Goal: Task Accomplishment & Management: Manage account settings

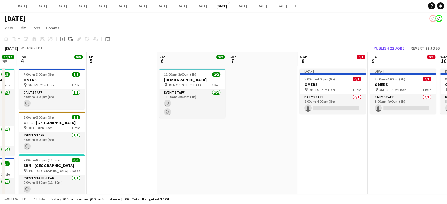
drag, startPoint x: 349, startPoint y: 136, endPoint x: 284, endPoint y: 143, distance: 65.3
click at [284, 143] on app-calendar-viewport "Sun 31 Mon 1 Tue 2 1/1 1 Job Wed 3 14/14 4 Jobs Thu 4 8/8 3 Jobs Fri 5 Sat 6 2/…" at bounding box center [223, 196] width 447 height 288
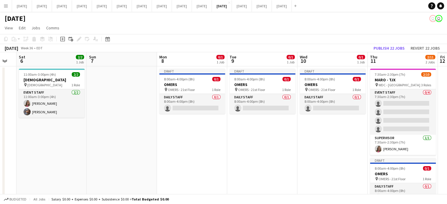
drag, startPoint x: 375, startPoint y: 142, endPoint x: 227, endPoint y: 143, distance: 147.5
click at [163, 144] on app-calendar-viewport "Tue 2 1/1 1 Job Wed 3 14/14 4 Jobs Thu 4 8/8 3 Jobs Fri 5 Sat 6 2/2 1 Job Sun 7…" at bounding box center [223, 196] width 447 height 288
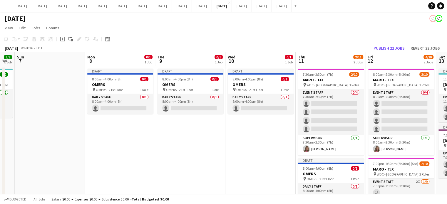
drag, startPoint x: 225, startPoint y: 142, endPoint x: 162, endPoint y: 142, distance: 62.3
click at [162, 142] on app-calendar-viewport "Thu 4 8/8 3 Jobs Fri 5 Sat 6 2/2 1 Job Sun 7 Mon 8 0/1 1 Job Tue 9 0/1 1 Job We…" at bounding box center [223, 196] width 447 height 288
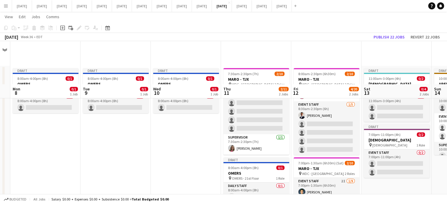
scroll to position [59, 0]
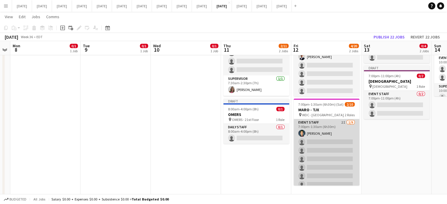
click at [347, 127] on app-card-role "Event Staff 2I [DATE] 7:00pm-1:30am (6h30m) [PERSON_NAME] single-neutral-action…" at bounding box center [327, 163] width 66 height 88
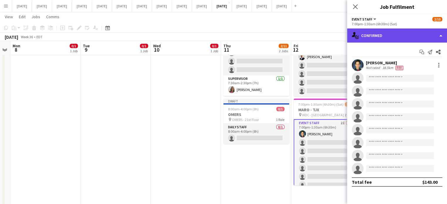
click at [391, 34] on div "single-neutral-actions-check-2 Confirmed" at bounding box center [397, 36] width 100 height 14
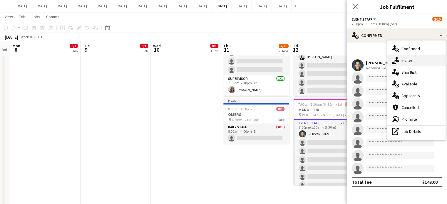
click at [396, 64] on div "single-neutral-actions-share-1 Invited" at bounding box center [416, 61] width 58 height 12
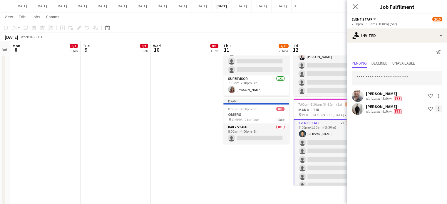
click at [437, 110] on div at bounding box center [438, 108] width 7 height 7
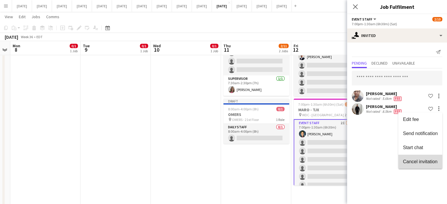
click at [430, 158] on button "Cancel invitation" at bounding box center [420, 162] width 44 height 14
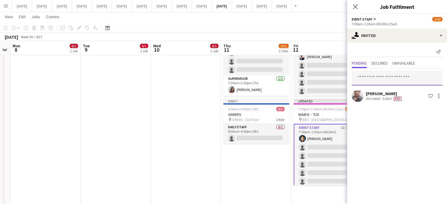
click at [385, 76] on input "text" at bounding box center [397, 78] width 91 height 15
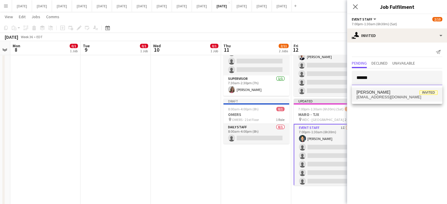
type input "******"
click at [380, 101] on mat-option "[PERSON_NAME] Invited [EMAIL_ADDRESS][DOMAIN_NAME]" at bounding box center [397, 95] width 91 height 14
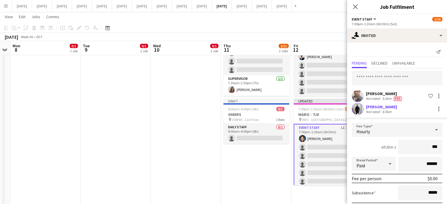
type input "**"
type input "******"
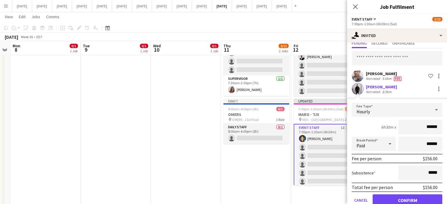
scroll to position [32, 0]
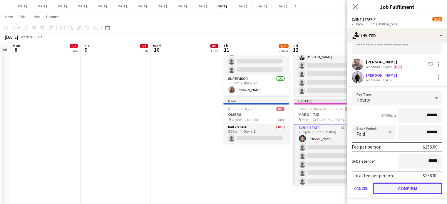
click at [407, 187] on button "Confirm" at bounding box center [408, 189] width 70 height 12
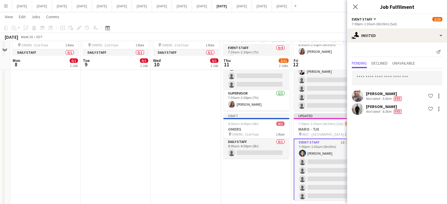
scroll to position [0, 0]
click at [356, 7] on icon "Close pop-in" at bounding box center [355, 7] width 6 height 6
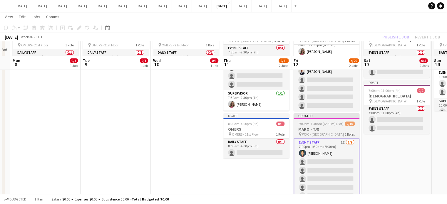
click at [339, 126] on app-job-card "Updated 7:00pm-1:30am (6h30m) (Sat) 2/10 MARO - TJX pin WDC - West Drive 2 Role…" at bounding box center [327, 156] width 66 height 87
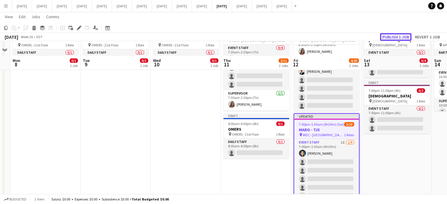
click at [404, 36] on button "Publish 1 job" at bounding box center [395, 37] width 31 height 8
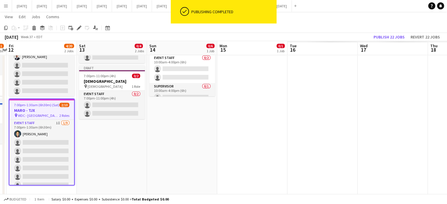
drag, startPoint x: 410, startPoint y: 153, endPoint x: 182, endPoint y: 157, distance: 228.7
click at [182, 157] on app-calendar-viewport "Mon 8 0/1 1 Job Tue 9 0/1 1 Job Wed 10 0/1 1 Job Thu 11 2/11 2 Jobs Fri 12 4/20…" at bounding box center [223, 122] width 447 height 316
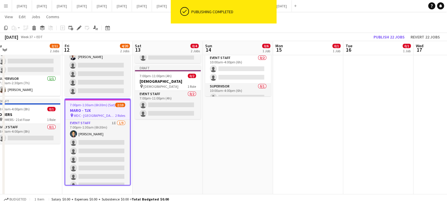
drag, startPoint x: 218, startPoint y: 144, endPoint x: 140, endPoint y: 151, distance: 78.1
click at [140, 151] on app-calendar-viewport "Mon 8 0/1 1 Job Tue 9 0/1 1 Job Wed 10 0/1 1 Job Thu 11 2/11 2 Jobs Fri 12 4/20…" at bounding box center [223, 122] width 447 height 316
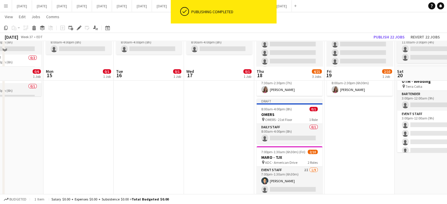
scroll to position [118, 0]
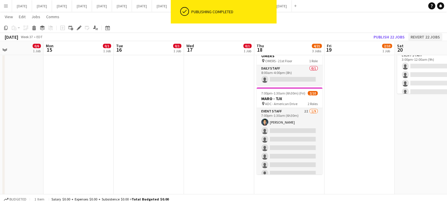
click at [311, 106] on app-job-card "7:00pm-1:30am (6h30m) (Fri) 2/10 MARO - TJX pin ADC - American Drive 2 Roles Ev…" at bounding box center [290, 131] width 66 height 87
click at [310, 114] on app-card-role "Event Staff 2I [DATE] 7:00pm-1:30am (6h30m) [PERSON_NAME] single-neutral-action…" at bounding box center [290, 152] width 66 height 88
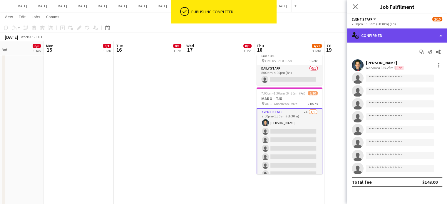
click at [387, 33] on div "single-neutral-actions-check-2 Confirmed" at bounding box center [397, 36] width 100 height 14
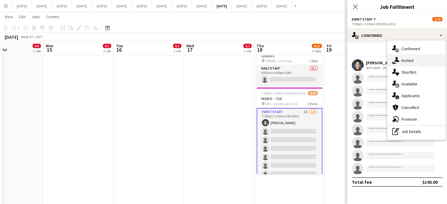
click at [417, 61] on div "single-neutral-actions-share-1 Invited" at bounding box center [416, 61] width 58 height 12
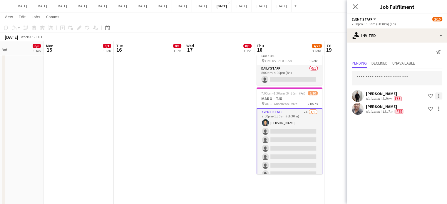
click at [441, 94] on div at bounding box center [438, 96] width 7 height 7
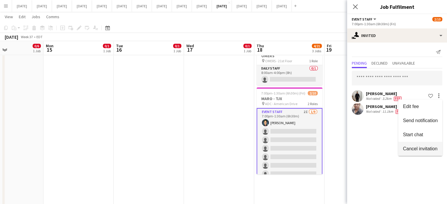
click at [426, 148] on span "Cancel invitation" at bounding box center [420, 148] width 34 height 5
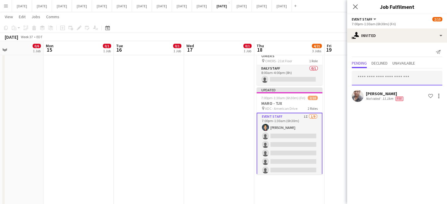
click at [394, 74] on input "text" at bounding box center [397, 78] width 91 height 15
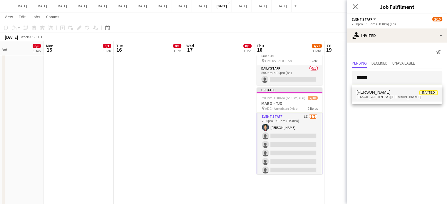
type input "******"
click at [387, 100] on mat-option "[PERSON_NAME] Invited [EMAIL_ADDRESS][DOMAIN_NAME]" at bounding box center [397, 95] width 91 height 14
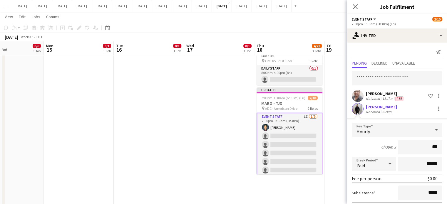
type input "**"
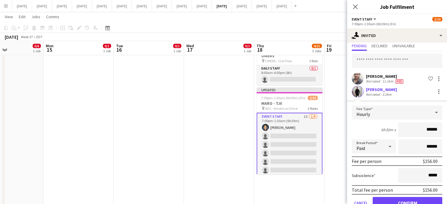
scroll to position [32, 0]
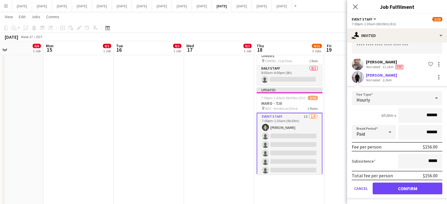
type input "******"
click at [421, 185] on button "Confirm" at bounding box center [408, 189] width 70 height 12
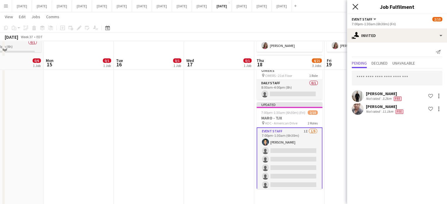
click at [357, 7] on icon "Close pop-in" at bounding box center [355, 7] width 6 height 6
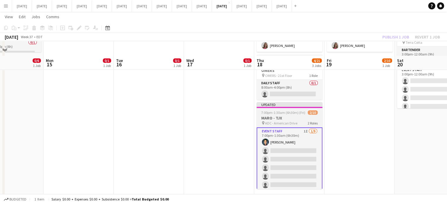
click at [302, 114] on span "7:00pm-1:30am (6h30m) (Fri)" at bounding box center [283, 112] width 44 height 4
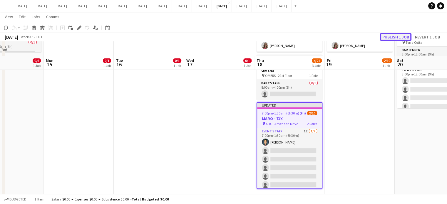
click at [391, 36] on button "Publish 1 job" at bounding box center [395, 37] width 31 height 8
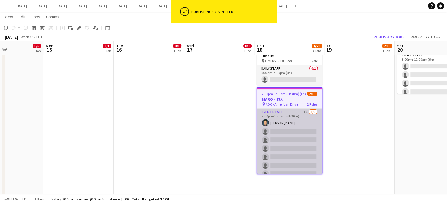
click at [305, 120] on app-card-role "Event Staff 1I [DATE] 7:00pm-1:30am (6h30m) [PERSON_NAME] single-neutral-action…" at bounding box center [289, 153] width 65 height 88
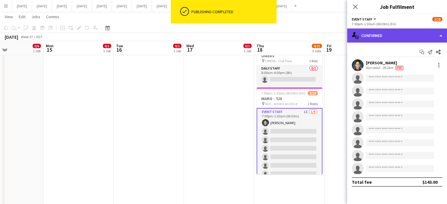
click at [398, 36] on div "single-neutral-actions-check-2 Confirmed" at bounding box center [397, 36] width 100 height 14
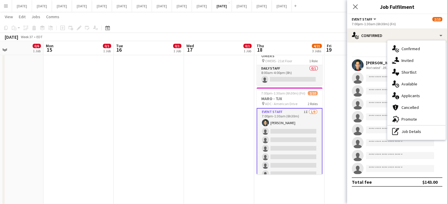
click at [408, 57] on div "single-neutral-actions-share-1 Invited" at bounding box center [416, 61] width 58 height 12
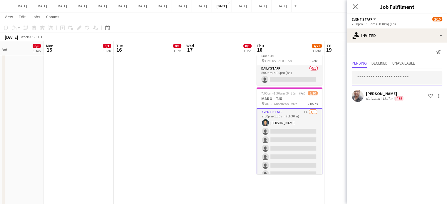
click at [390, 82] on input "text" at bounding box center [397, 78] width 91 height 15
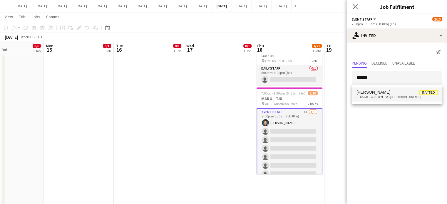
type input "******"
click at [386, 98] on mat-option "[PERSON_NAME] Invited [EMAIL_ADDRESS][DOMAIN_NAME]" at bounding box center [397, 95] width 91 height 14
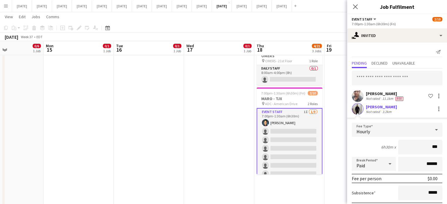
type input "**"
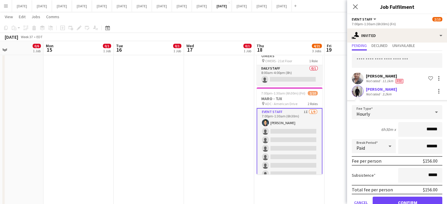
scroll to position [32, 0]
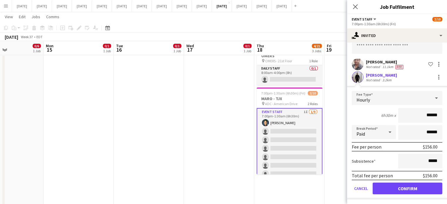
type input "******"
click at [426, 187] on button "Confirm" at bounding box center [408, 189] width 70 height 12
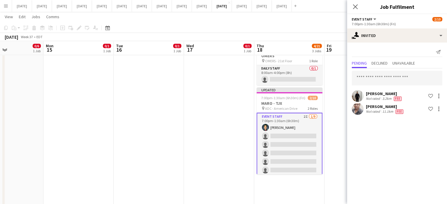
scroll to position [0, 0]
click at [356, 6] on icon at bounding box center [355, 7] width 6 height 6
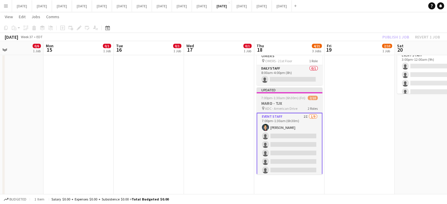
click at [304, 93] on div at bounding box center [290, 92] width 66 height 1
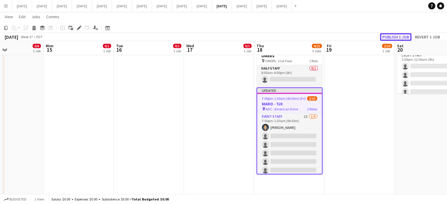
click at [388, 38] on button "Publish 1 job" at bounding box center [395, 37] width 31 height 8
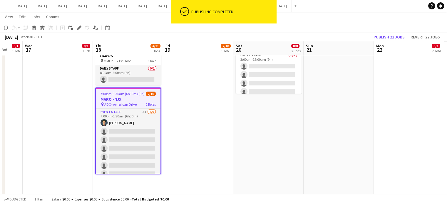
drag, startPoint x: 413, startPoint y: 113, endPoint x: 196, endPoint y: 105, distance: 216.4
click at [190, 105] on app-calendar-viewport "Sun 14 0/6 1 Job Mon 15 0/1 1 Job Tue 16 0/1 1 Job Wed 17 0/1 1 Job Thu 18 4/21…" at bounding box center [223, 63] width 447 height 316
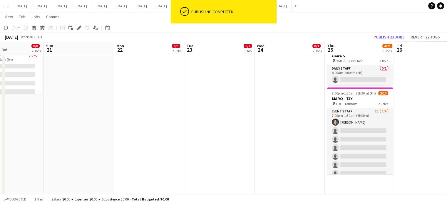
drag, startPoint x: 357, startPoint y: 116, endPoint x: 151, endPoint y: 101, distance: 206.8
click at [151, 101] on app-calendar-viewport "Thu 18 4/21 3 Jobs Fri 19 2/10 1 Job Sat 20 0/8 2 Jobs Sun 21 Mon 22 0/3 2 Jobs…" at bounding box center [223, 63] width 447 height 316
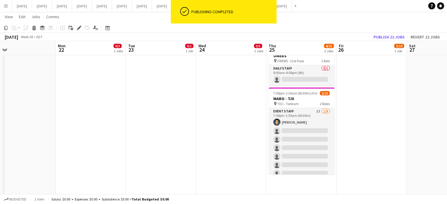
drag, startPoint x: 263, startPoint y: 114, endPoint x: 210, endPoint y: 110, distance: 52.4
click at [210, 110] on app-calendar-viewport "Thu 18 4/21 3 Jobs Fri 19 2/10 1 Job Sat 20 0/8 2 Jobs Sun 21 Mon 22 0/3 2 Jobs…" at bounding box center [223, 63] width 447 height 316
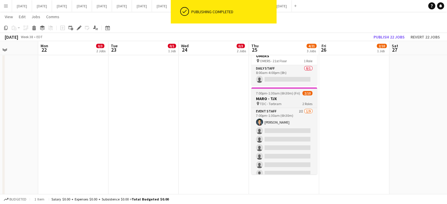
click at [304, 114] on app-card-role "Event Staff 2I [DATE] 7:00pm-1:30am (6h30m) [PERSON_NAME] single-neutral-action…" at bounding box center [284, 152] width 66 height 88
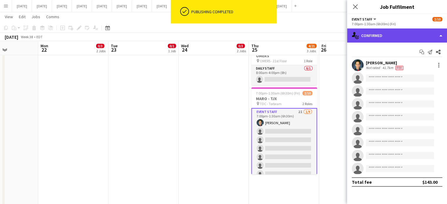
click at [425, 36] on div "single-neutral-actions-check-2 Confirmed" at bounding box center [397, 36] width 100 height 14
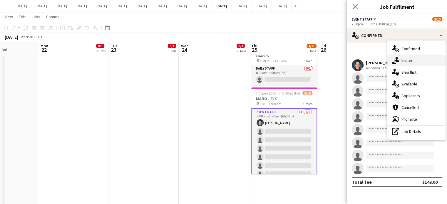
click at [415, 58] on div "single-neutral-actions-share-1 Invited" at bounding box center [416, 61] width 58 height 12
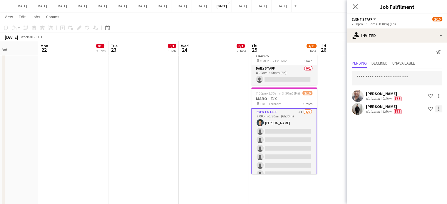
click at [441, 108] on div at bounding box center [438, 108] width 7 height 7
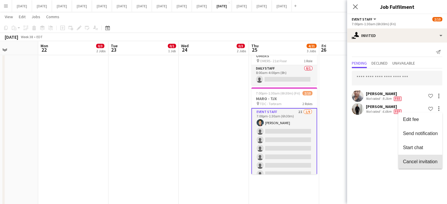
drag, startPoint x: 422, startPoint y: 165, endPoint x: 421, endPoint y: 162, distance: 3.4
click at [422, 165] on button "Cancel invitation" at bounding box center [420, 162] width 44 height 14
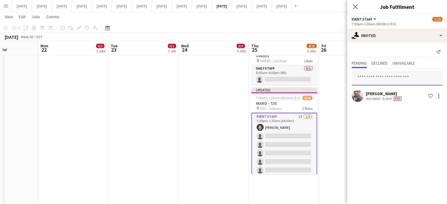
click at [391, 73] on input "text" at bounding box center [397, 78] width 91 height 15
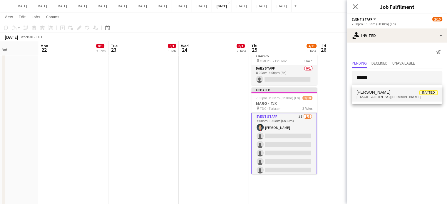
type input "******"
click at [390, 93] on span "[PERSON_NAME]" at bounding box center [373, 92] width 34 height 5
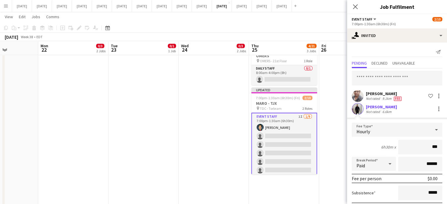
type input "**"
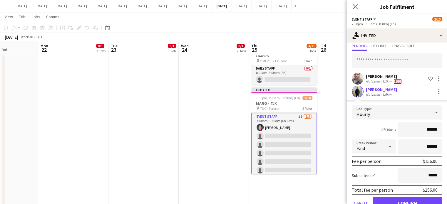
scroll to position [32, 0]
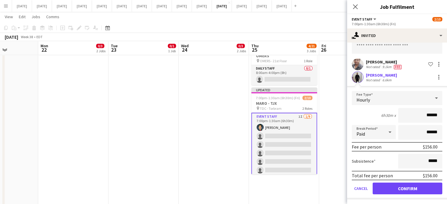
type input "******"
click at [402, 186] on button "Confirm" at bounding box center [408, 189] width 70 height 12
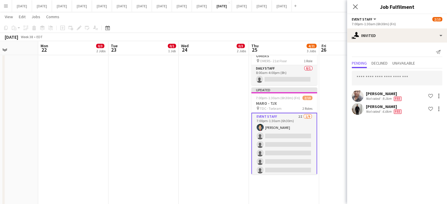
scroll to position [0, 0]
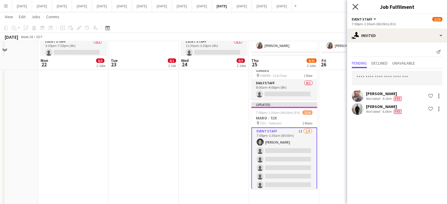
click at [354, 6] on icon "Close pop-in" at bounding box center [355, 7] width 6 height 6
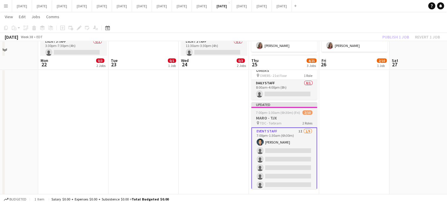
click at [297, 109] on app-job-card "Updated 7:00pm-1:30am (6h30m) (Fri) 2/10 MARO - TJX pin TDC - Torbram 2 Roles E…" at bounding box center [284, 145] width 66 height 87
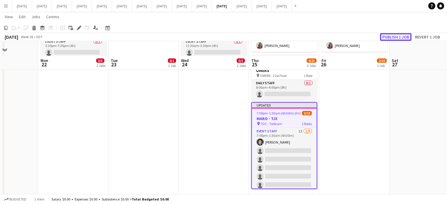
click at [390, 37] on button "Publish 1 job" at bounding box center [395, 37] width 31 height 8
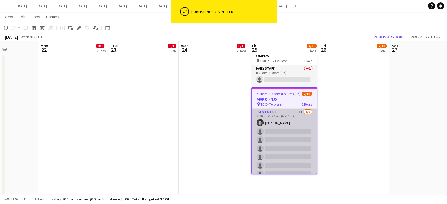
click at [291, 113] on app-card-role "Event Staff 1I [DATE] 7:00pm-1:30am (6h30m) [PERSON_NAME] single-neutral-action…" at bounding box center [284, 153] width 65 height 88
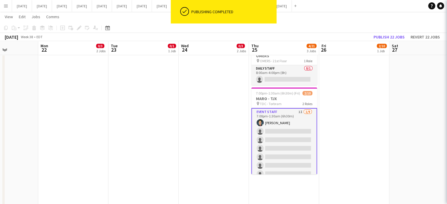
scroll to position [0, 242]
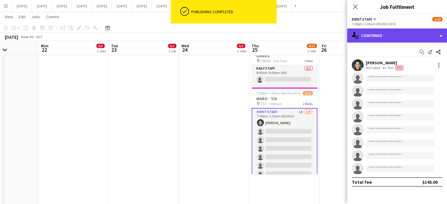
click at [417, 33] on div "single-neutral-actions-check-2 Confirmed" at bounding box center [397, 36] width 100 height 14
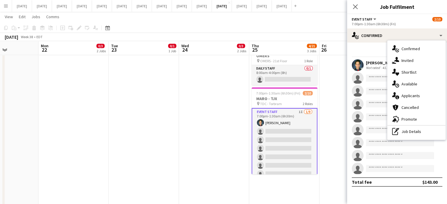
click at [414, 58] on div "single-neutral-actions-share-1 Invited" at bounding box center [416, 61] width 58 height 12
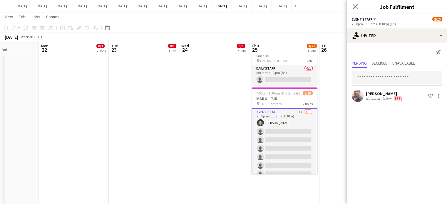
click at [393, 78] on input "text" at bounding box center [397, 78] width 91 height 15
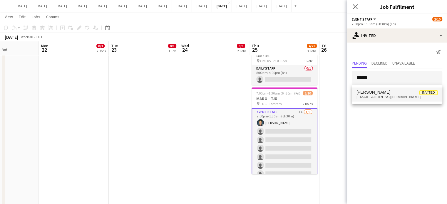
type input "******"
click at [390, 92] on span "[PERSON_NAME]" at bounding box center [373, 92] width 34 height 5
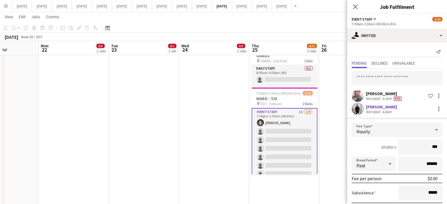
type input "**"
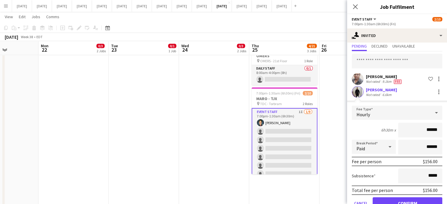
scroll to position [32, 0]
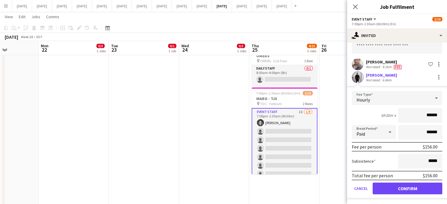
type input "******"
click at [408, 190] on button "Confirm" at bounding box center [408, 189] width 70 height 12
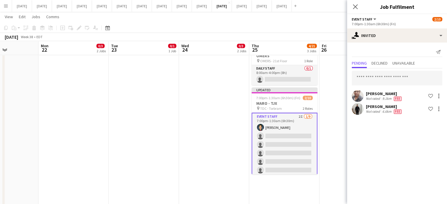
scroll to position [0, 0]
click at [354, 6] on icon "Close pop-in" at bounding box center [355, 7] width 6 height 6
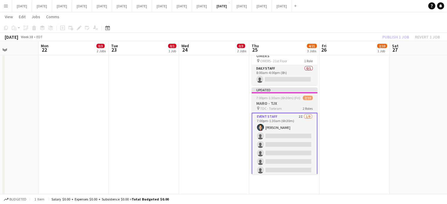
click at [308, 101] on h3 "MARO - TJX" at bounding box center [285, 103] width 66 height 5
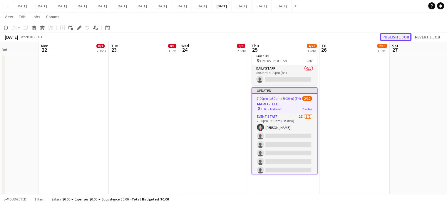
click at [392, 37] on button "Publish 1 job" at bounding box center [395, 37] width 31 height 8
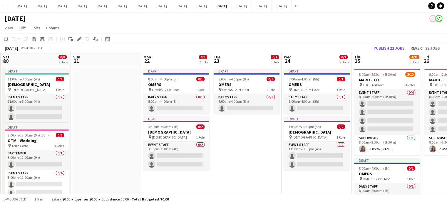
drag, startPoint x: 184, startPoint y: 172, endPoint x: 443, endPoint y: 153, distance: 259.9
click at [447, 153] on html "Menu Boards Boards Boards All jobs Status Workforce Workforce My Workforce Recr…" at bounding box center [223, 175] width 447 height 350
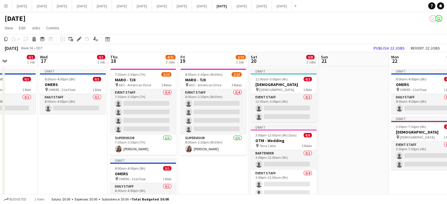
scroll to position [0, 173]
drag, startPoint x: 332, startPoint y: 159, endPoint x: 404, endPoint y: 167, distance: 72.7
click at [404, 167] on app-calendar-viewport "Sun 14 0/6 1 Job Mon 15 0/1 1 Job Tue 16 0/1 1 Job Wed 17 0/1 1 Job Thu 18 4/21…" at bounding box center [223, 196] width 447 height 288
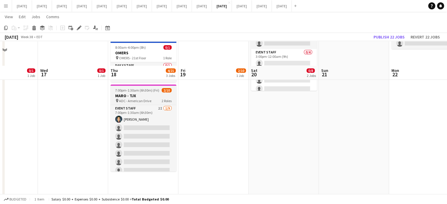
scroll to position [145, 0]
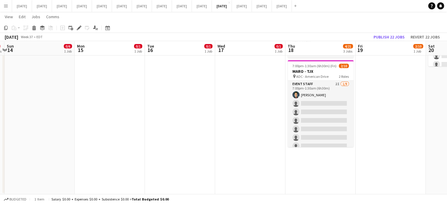
drag, startPoint x: 48, startPoint y: 141, endPoint x: 348, endPoint y: 138, distance: 300.3
click at [367, 138] on app-calendar-viewport "Fri 12 4/20 2 Jobs Sat 13 0/4 2 Jobs Sun 14 0/6 1 Job Mon 15 0/1 1 Job Tue 16 0…" at bounding box center [223, 36] width 447 height 316
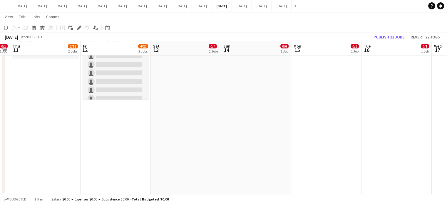
scroll to position [0, 144]
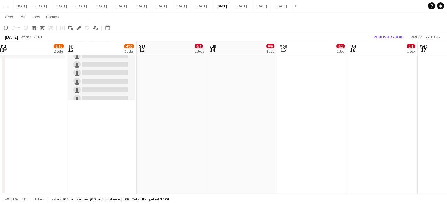
drag, startPoint x: 298, startPoint y: 139, endPoint x: 451, endPoint y: 140, distance: 152.8
click at [447, 140] on html "Menu Boards Boards Boards All jobs Status Workforce Workforce My Workforce Recr…" at bounding box center [223, 29] width 447 height 349
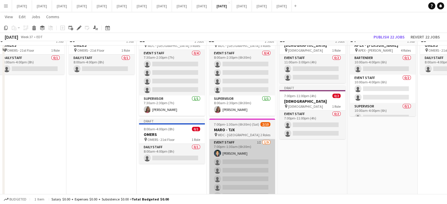
scroll to position [57, 0]
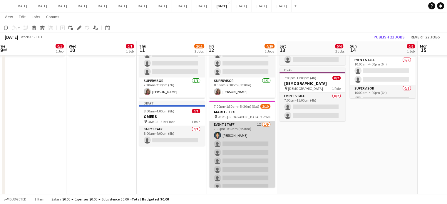
click at [257, 129] on app-card-role "Event Staff 1I [DATE] 7:00pm-1:30am (6h30m) [PERSON_NAME] single-neutral-action…" at bounding box center [242, 165] width 66 height 88
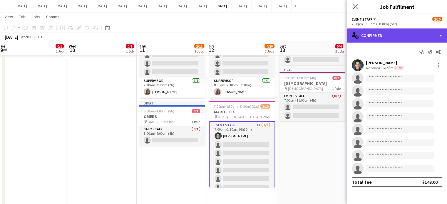
drag, startPoint x: 398, startPoint y: 36, endPoint x: 400, endPoint y: 39, distance: 3.9
click at [398, 36] on div "single-neutral-actions-check-2 Confirmed" at bounding box center [397, 36] width 100 height 14
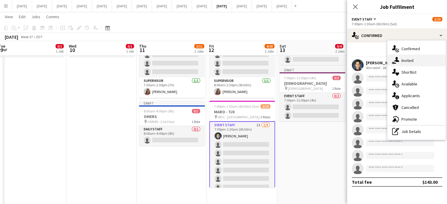
click at [408, 56] on div "single-neutral-actions-share-1 Invited" at bounding box center [416, 61] width 58 height 12
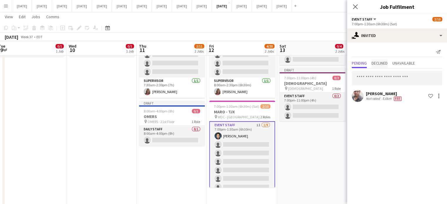
click at [377, 62] on span "Declined" at bounding box center [379, 63] width 16 height 4
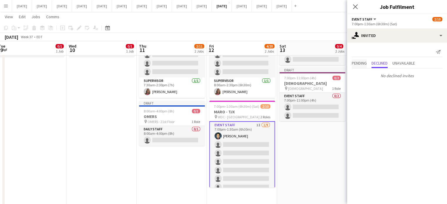
click at [361, 60] on span "Pending" at bounding box center [359, 63] width 15 height 9
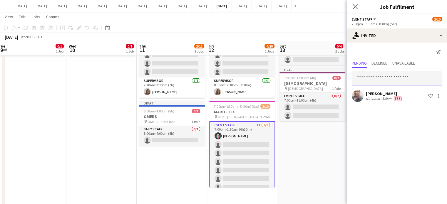
click at [389, 75] on input "text" at bounding box center [397, 78] width 91 height 15
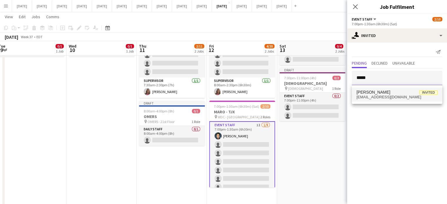
type input "*****"
click at [412, 94] on span "[PERSON_NAME] Invited" at bounding box center [396, 92] width 81 height 5
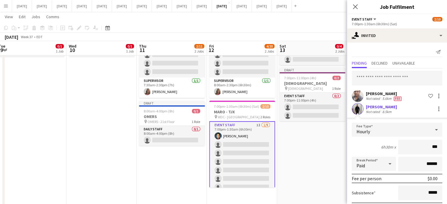
type input "**"
type input "******"
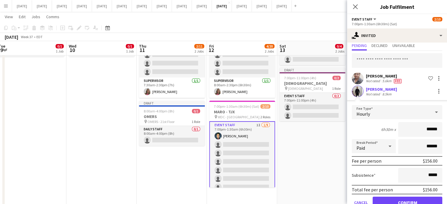
scroll to position [32, 0]
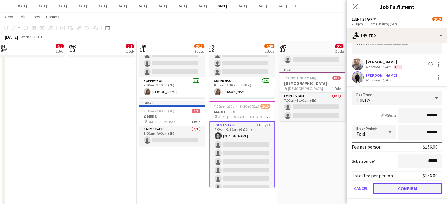
click at [420, 192] on button "Confirm" at bounding box center [408, 189] width 70 height 12
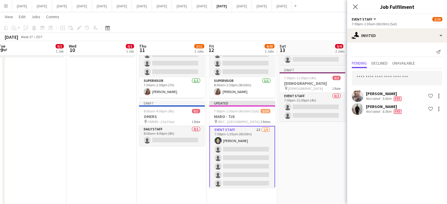
scroll to position [0, 0]
click at [353, 6] on icon "Close pop-in" at bounding box center [355, 7] width 6 height 6
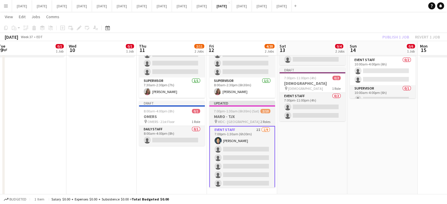
click at [261, 105] on div at bounding box center [242, 105] width 66 height 1
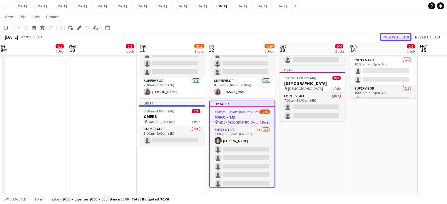
click at [398, 36] on button "Publish 1 job" at bounding box center [395, 37] width 31 height 8
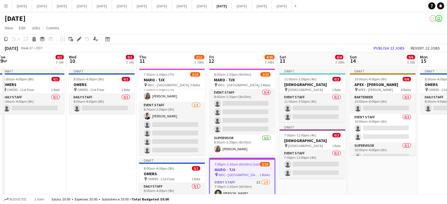
scroll to position [53, 0]
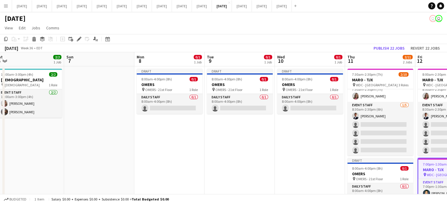
drag, startPoint x: 98, startPoint y: 135, endPoint x: 295, endPoint y: 116, distance: 197.5
click at [361, 91] on app-calendar-viewport "Thu 4 8/8 3 Jobs Fri 5 Sat 6 2/2 1 Job Sun 7 Mon 8 0/1 1 Job Tue 9 0/1 1 Job We…" at bounding box center [223, 196] width 447 height 288
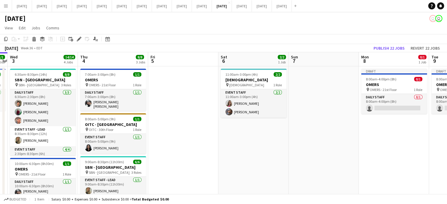
drag, startPoint x: 195, startPoint y: 147, endPoint x: 393, endPoint y: 120, distance: 199.0
click at [423, 114] on app-calendar-viewport "Mon 1 Tue 2 1/1 1 Job Wed 3 14/14 4 Jobs Thu 4 8/8 3 Jobs Fri 5 Sat 6 2/2 1 Job…" at bounding box center [223, 196] width 447 height 288
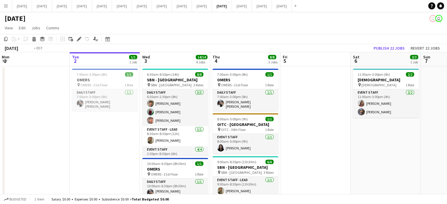
drag, startPoint x: 277, startPoint y: 155, endPoint x: 330, endPoint y: 149, distance: 53.3
click at [330, 149] on app-calendar-viewport "Sat 30 Sun 31 Mon 1 Tue 2 1/1 1 Job Wed 3 14/14 4 Jobs Thu 4 8/8 3 Jobs Fri 5 S…" at bounding box center [223, 196] width 447 height 288
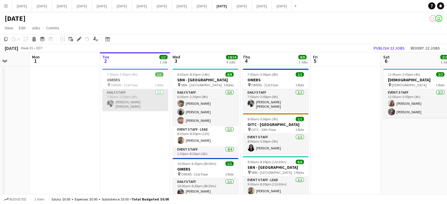
drag, startPoint x: 132, startPoint y: 91, endPoint x: 136, endPoint y: 94, distance: 4.8
click at [132, 91] on app-card-role "Daily Staff [DATE] 7:00am-3:00pm (8h) [PERSON_NAME] [PERSON_NAME]" at bounding box center [135, 100] width 66 height 22
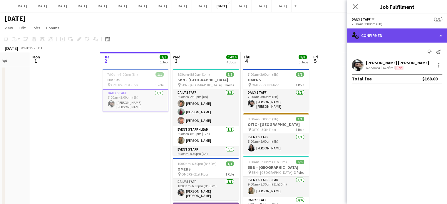
click at [413, 36] on div "single-neutral-actions-check-2 Confirmed" at bounding box center [397, 36] width 100 height 14
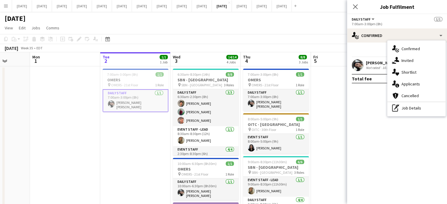
click at [418, 106] on div "pen-write Job Details" at bounding box center [416, 108] width 58 height 12
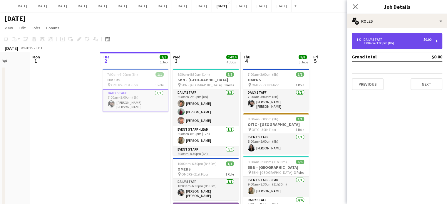
click at [388, 44] on div "7:00am-3:00pm (8h)" at bounding box center [393, 43] width 75 height 3
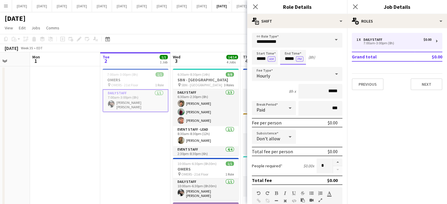
click at [285, 58] on body "Menu Boards Boards Boards All jobs Status Workforce Workforce My Workforce Recr…" at bounding box center [223, 175] width 447 height 350
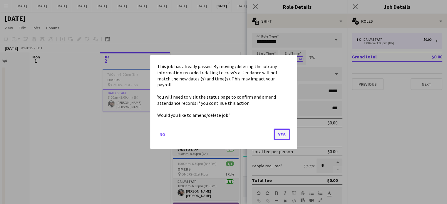
drag, startPoint x: 282, startPoint y: 128, endPoint x: 287, endPoint y: 107, distance: 22.1
click at [282, 129] on button "Yes" at bounding box center [282, 135] width 16 height 12
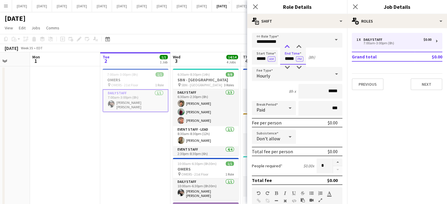
type input "*****"
click at [288, 49] on div at bounding box center [287, 47] width 12 height 6
click at [254, 5] on icon "Close pop-in" at bounding box center [255, 7] width 6 height 6
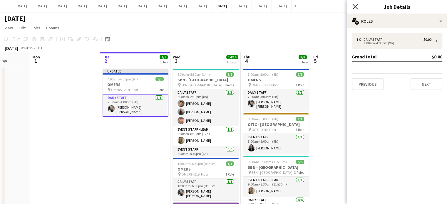
click at [355, 5] on icon "Close pop-in" at bounding box center [355, 7] width 6 height 6
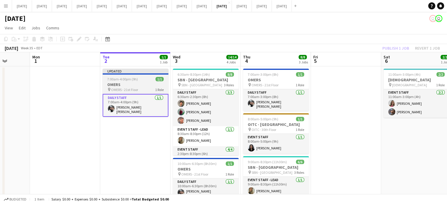
click at [144, 82] on h3 "OMERS" at bounding box center [136, 84] width 66 height 5
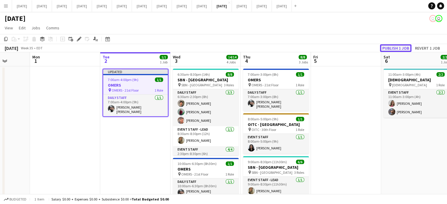
click at [386, 49] on button "Publish 1 job" at bounding box center [395, 48] width 31 height 8
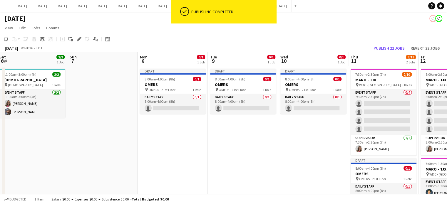
drag, startPoint x: 436, startPoint y: 132, endPoint x: 163, endPoint y: 146, distance: 273.6
click at [144, 145] on app-calendar-viewport "Tue 2 1/1 1 Job Wed 3 14/14 4 Jobs Thu 4 8/8 3 Jobs Fri 5 Sat 6 2/2 1 Job Sun 7…" at bounding box center [223, 196] width 447 height 288
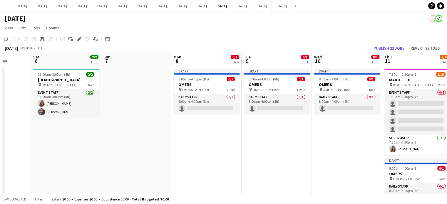
scroll to position [0, 250]
drag, startPoint x: 296, startPoint y: 149, endPoint x: 240, endPoint y: 151, distance: 55.9
click at [240, 151] on app-calendar-viewport "Tue 2 1/1 1 Job Wed 3 14/14 4 Jobs Thu 4 8/8 3 Jobs Fri 5 Sat 6 2/2 1 Job Sun 7…" at bounding box center [223, 196] width 447 height 288
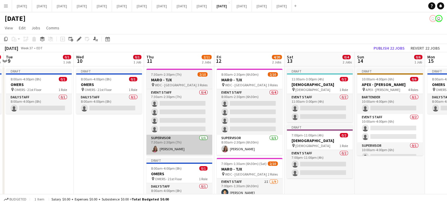
drag, startPoint x: 210, startPoint y: 135, endPoint x: 168, endPoint y: 136, distance: 42.3
click at [109, 138] on app-calendar-viewport "Sat 6 2/2 1 Job Sun 7 Mon 8 0/1 1 Job Tue 9 0/1 1 Job Wed 10 0/1 1 Job Thu 11 2…" at bounding box center [223, 196] width 447 height 288
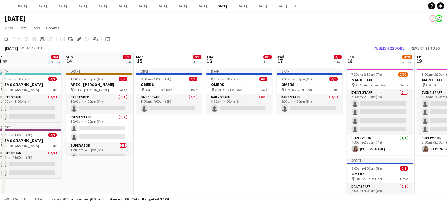
drag, startPoint x: 320, startPoint y: 142, endPoint x: 60, endPoint y: 140, distance: 259.8
click at [60, 140] on app-calendar-viewport "Wed 10 0/1 1 Job Thu 11 2/11 2 Jobs Fri 12 4/20 2 Jobs Sat 13 0/4 2 Jobs Sun 14…" at bounding box center [223, 196] width 447 height 288
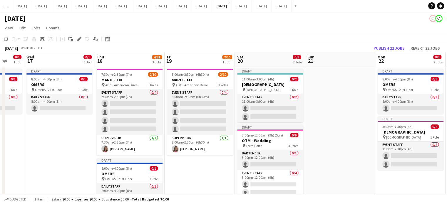
drag, startPoint x: 215, startPoint y: 137, endPoint x: 0, endPoint y: 131, distance: 214.9
click at [0, 132] on app-calendar-viewport "Sat 13 0/4 2 Jobs Sun 14 0/6 1 Job Mon 15 0/1 1 Job Tue 16 0/1 1 Job Wed 17 0/1…" at bounding box center [223, 196] width 447 height 288
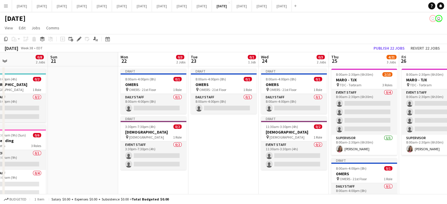
drag, startPoint x: 338, startPoint y: 105, endPoint x: 75, endPoint y: 99, distance: 262.5
click at [76, 100] on app-calendar-viewport "Wed 17 0/1 1 Job Thu 18 4/21 3 Jobs Fri 19 2/10 1 Job Sat 20 0/8 2 Jobs Sun 21 …" at bounding box center [223, 196] width 447 height 288
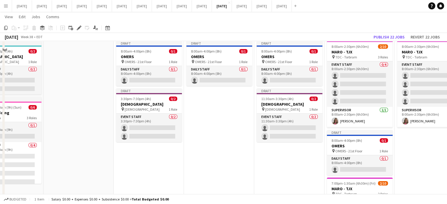
scroll to position [59, 0]
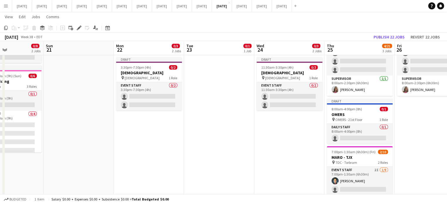
click at [143, 124] on app-date-cell "Draft 8:00am-4:00pm (8h) 0/1 OMERS pin OMERS - 21st Floor 1 Role Daily Staff 0/…" at bounding box center [149, 144] width 70 height 274
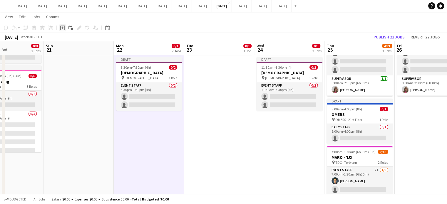
click at [64, 27] on icon at bounding box center [62, 28] width 5 height 5
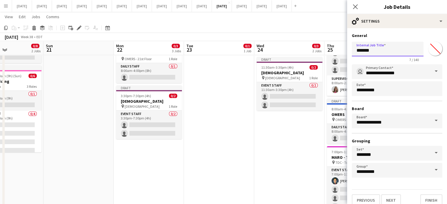
drag, startPoint x: 378, startPoint y: 48, endPoint x: 344, endPoint y: 50, distance: 33.9
click at [344, 50] on body "Menu Boards Boards Boards All jobs Status Workforce Workforce My Workforce Recr…" at bounding box center [223, 115] width 447 height 349
type input "**********"
click at [433, 51] on input "*******" at bounding box center [435, 48] width 21 height 21
type input "*******"
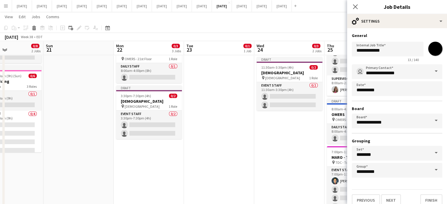
click at [410, 39] on div "**********" at bounding box center [397, 50] width 91 height 23
click at [406, 73] on input "**********" at bounding box center [397, 71] width 91 height 15
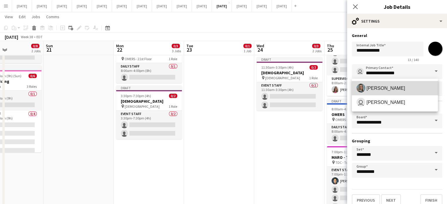
click at [406, 84] on span "[PERSON_NAME]" at bounding box center [394, 88] width 77 height 9
type input "**********"
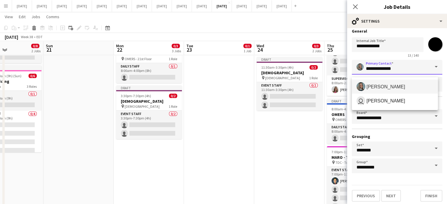
scroll to position [5, 0]
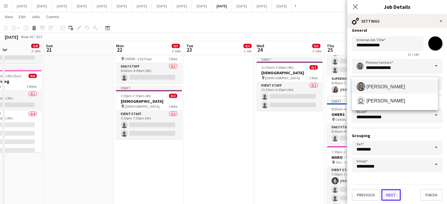
click at [395, 193] on button "Next" at bounding box center [391, 195] width 20 height 12
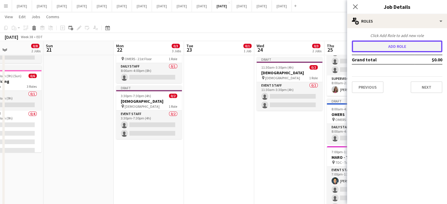
click at [375, 42] on button "Add role" at bounding box center [397, 47] width 91 height 12
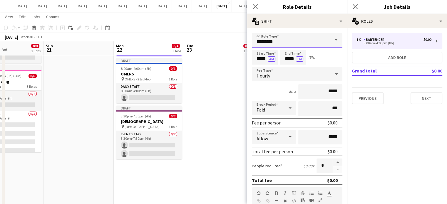
click at [299, 41] on input "*********" at bounding box center [297, 40] width 91 height 15
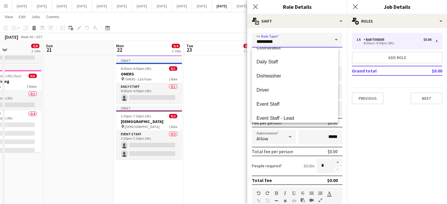
scroll to position [85, 0]
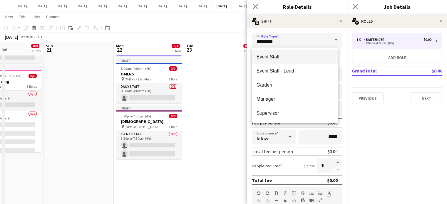
click at [287, 58] on span "Event Staff" at bounding box center [295, 57] width 77 height 6
type input "**********"
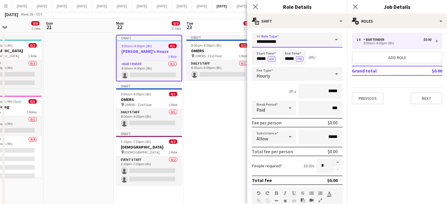
scroll to position [0, 0]
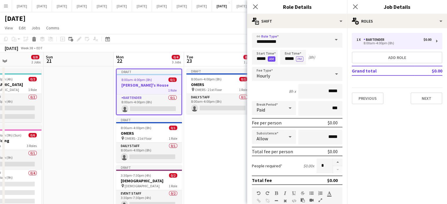
click at [269, 58] on button "AM" at bounding box center [272, 58] width 8 height 5
click at [259, 57] on input "*****" at bounding box center [265, 57] width 26 height 15
click at [260, 47] on div at bounding box center [259, 47] width 12 height 6
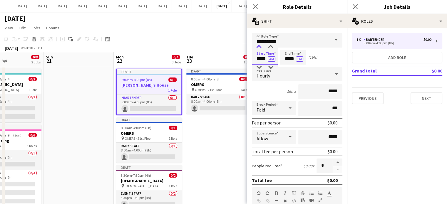
click at [260, 47] on div at bounding box center [259, 47] width 12 height 6
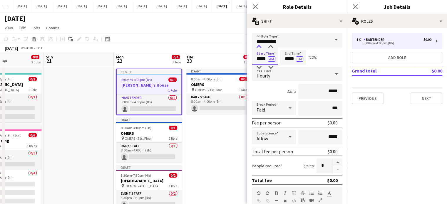
click at [260, 47] on div at bounding box center [259, 47] width 12 height 6
type input "*****"
click at [260, 47] on div at bounding box center [259, 47] width 12 height 6
click at [292, 52] on input "*****" at bounding box center [293, 57] width 26 height 15
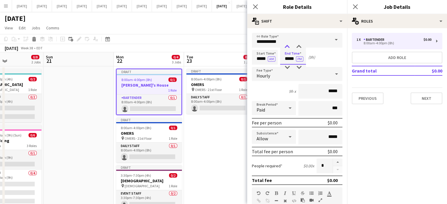
click at [289, 49] on div at bounding box center [287, 47] width 12 height 6
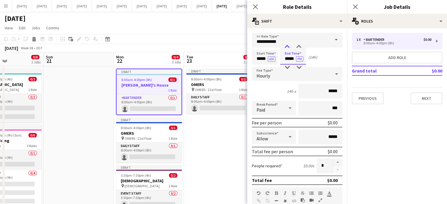
click at [289, 49] on div at bounding box center [287, 47] width 12 height 6
type input "*****"
click at [289, 49] on div at bounding box center [287, 47] width 12 height 6
click at [269, 59] on button "AM" at bounding box center [272, 58] width 8 height 5
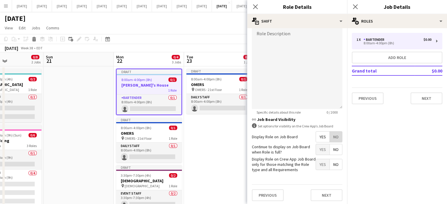
click at [334, 141] on span "No" at bounding box center [336, 137] width 12 height 11
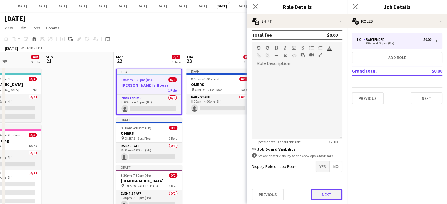
click at [327, 196] on button "Next" at bounding box center [327, 195] width 32 height 12
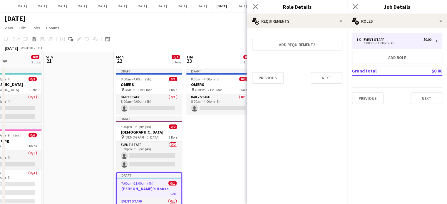
scroll to position [0, 0]
click at [337, 80] on button "Next" at bounding box center [327, 78] width 32 height 12
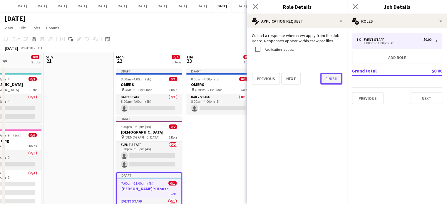
click at [330, 79] on button "Finish" at bounding box center [331, 79] width 22 height 12
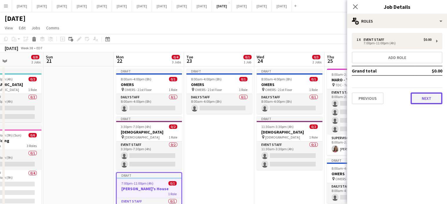
click at [419, 99] on button "Next" at bounding box center [427, 99] width 32 height 12
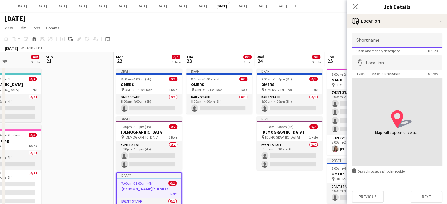
click at [380, 38] on input "Shortname" at bounding box center [397, 40] width 91 height 15
type input "**********"
click at [428, 200] on button "Next" at bounding box center [427, 197] width 32 height 12
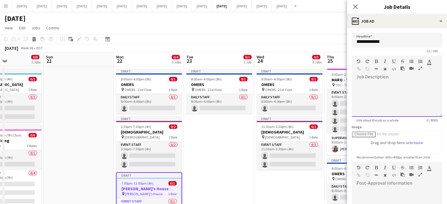
click at [396, 93] on div at bounding box center [397, 99] width 91 height 35
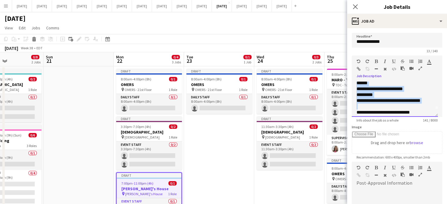
scroll to position [11, 0]
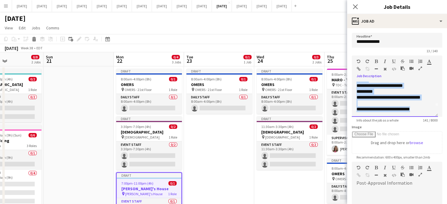
drag, startPoint x: 356, startPoint y: 83, endPoint x: 426, endPoint y: 110, distance: 74.0
click at [427, 112] on div "**********" at bounding box center [395, 99] width 86 height 35
click at [375, 60] on icon "button" at bounding box center [376, 61] width 3 height 4
click at [391, 90] on div "*********" at bounding box center [392, 92] width 72 height 6
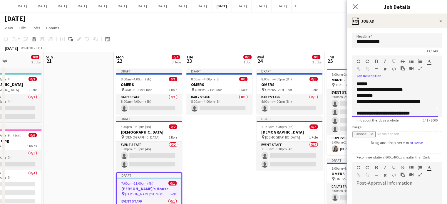
scroll to position [0, 0]
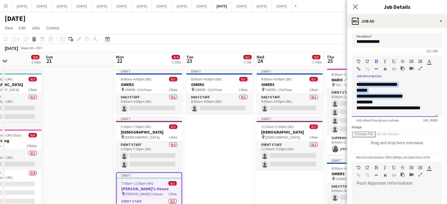
drag, startPoint x: 358, startPoint y: 84, endPoint x: 422, endPoint y: 97, distance: 65.6
click at [422, 97] on div "**********" at bounding box center [395, 99] width 86 height 35
click at [379, 90] on div "******" at bounding box center [392, 91] width 72 height 6
drag, startPoint x: 357, startPoint y: 84, endPoint x: 431, endPoint y: 108, distance: 78.2
click at [431, 108] on div "**********" at bounding box center [395, 99] width 86 height 35
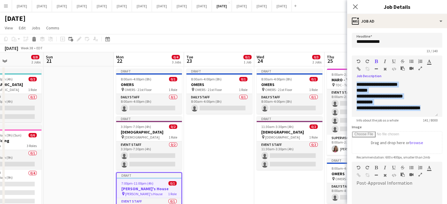
click at [386, 60] on icon "button" at bounding box center [385, 61] width 2 height 4
click at [377, 90] on div "******" at bounding box center [392, 91] width 72 height 6
click at [360, 91] on icon "******" at bounding box center [361, 90] width 11 height 4
drag, startPoint x: 357, startPoint y: 91, endPoint x: 421, endPoint y: 101, distance: 64.3
click at [429, 110] on div "**********" at bounding box center [395, 99] width 86 height 35
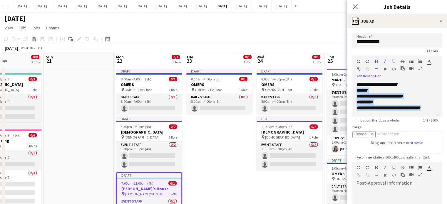
click at [375, 61] on icon "button" at bounding box center [376, 61] width 3 height 4
click at [411, 60] on icon "button" at bounding box center [411, 61] width 4 height 4
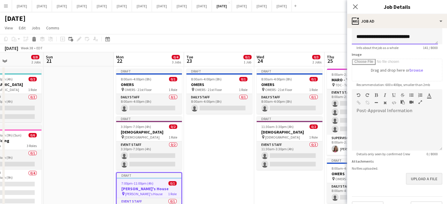
scroll to position [86, 0]
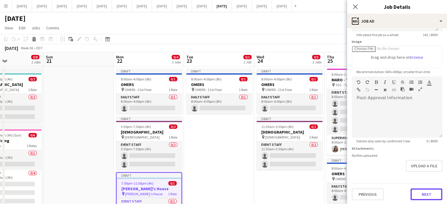
click at [414, 195] on button "Next" at bounding box center [427, 195] width 32 height 12
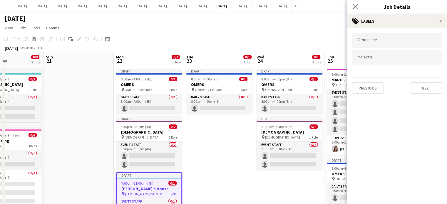
scroll to position [0, 0]
click at [383, 41] on input "Type to search client labels..." at bounding box center [396, 40] width 81 height 5
type input "**********"
click at [426, 91] on button "Next" at bounding box center [427, 88] width 32 height 12
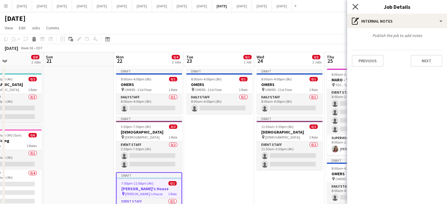
click at [357, 6] on icon "Close pop-in" at bounding box center [355, 7] width 6 height 6
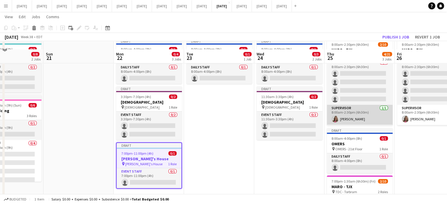
scroll to position [59, 0]
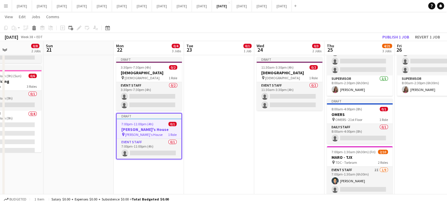
click at [168, 125] on span "0/1" at bounding box center [172, 124] width 8 height 4
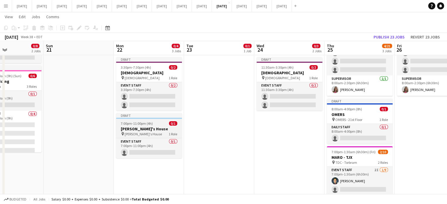
click at [153, 122] on div "7:00pm-11:00pm (4h) 0/1" at bounding box center [149, 123] width 66 height 4
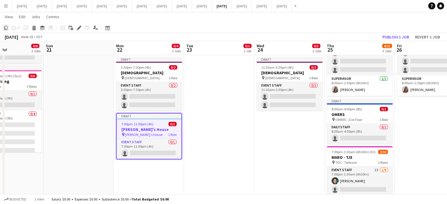
click at [4, 26] on icon "Copy" at bounding box center [6, 28] width 5 height 5
click at [205, 76] on app-date-cell "Draft 8:00am-4:00pm (8h) 0/1 OMERS pin OMERS - 21st Floor 1 Role Daily Staff 0/…" at bounding box center [219, 144] width 70 height 274
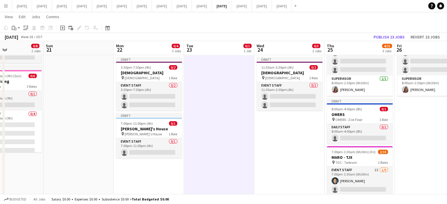
scroll to position [0, 237]
click at [19, 28] on app-action-btn "Paste" at bounding box center [16, 27] width 11 height 7
click at [26, 37] on link "Paste Ctrl+V" at bounding box center [43, 38] width 55 height 5
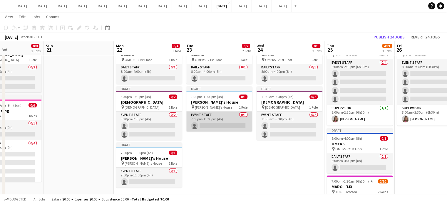
scroll to position [29, 0]
click at [225, 117] on app-card-role "Event Staff 0/1 7:00pm-11:00pm (4h) single-neutral-actions" at bounding box center [219, 122] width 66 height 20
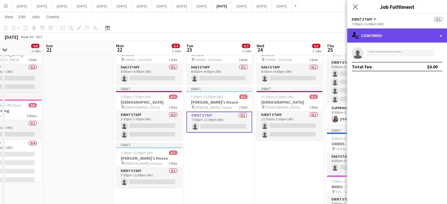
click at [401, 39] on div "single-neutral-actions-check-2 Confirmed" at bounding box center [397, 36] width 100 height 14
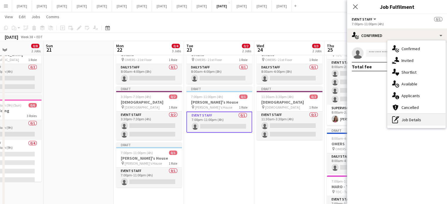
click at [423, 122] on div "pen-write Job Details" at bounding box center [416, 120] width 58 height 12
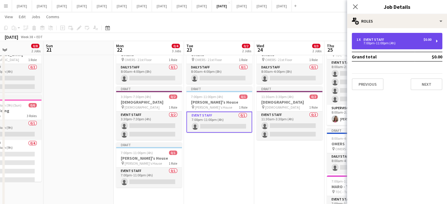
click at [369, 38] on div "Event Staff" at bounding box center [375, 40] width 23 height 4
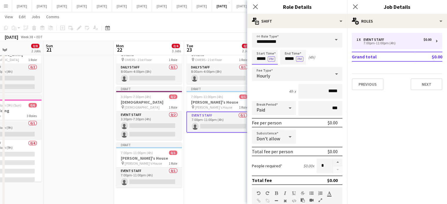
click at [259, 61] on input "*****" at bounding box center [265, 57] width 26 height 15
click at [257, 66] on div at bounding box center [259, 68] width 12 height 6
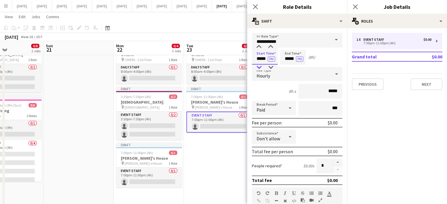
click at [257, 66] on div at bounding box center [259, 68] width 12 height 6
click at [269, 57] on button "PM" at bounding box center [271, 58] width 7 height 5
click at [259, 59] on input "*****" at bounding box center [265, 57] width 26 height 15
click at [260, 66] on div at bounding box center [259, 68] width 12 height 6
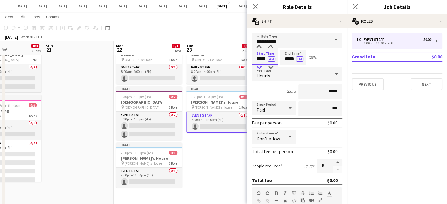
click at [260, 66] on div at bounding box center [259, 68] width 12 height 6
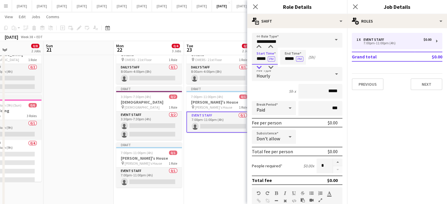
click at [260, 66] on div at bounding box center [259, 68] width 12 height 6
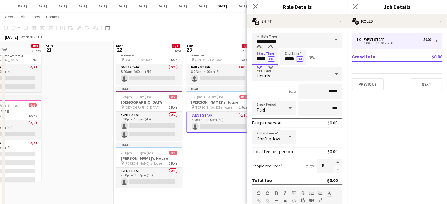
click at [260, 66] on div at bounding box center [259, 68] width 12 height 6
type input "*****"
click at [260, 66] on div at bounding box center [259, 68] width 12 height 6
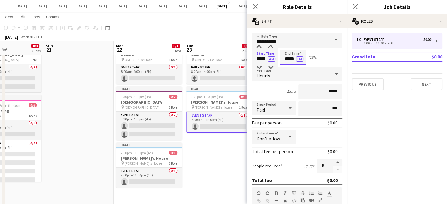
click at [293, 60] on input "*****" at bounding box center [293, 57] width 26 height 15
click at [286, 47] on div at bounding box center [287, 47] width 12 height 6
click at [287, 65] on div at bounding box center [287, 68] width 12 height 6
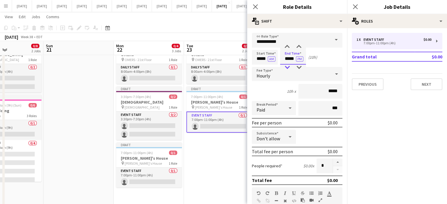
click at [287, 65] on div at bounding box center [287, 68] width 12 height 6
type input "*****"
click at [287, 65] on div at bounding box center [287, 68] width 12 height 6
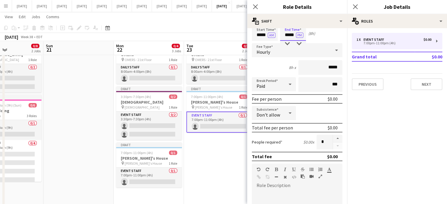
scroll to position [59, 0]
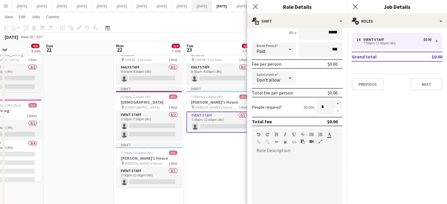
click at [255, 4] on icon "Close pop-in" at bounding box center [255, 6] width 5 height 5
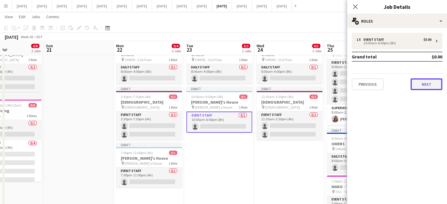
click at [432, 81] on button "Next" at bounding box center [427, 84] width 32 height 12
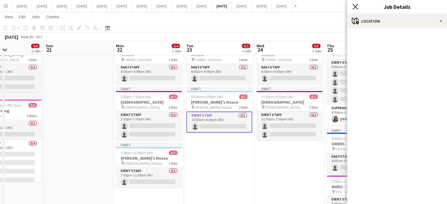
click at [356, 7] on icon at bounding box center [355, 7] width 6 height 6
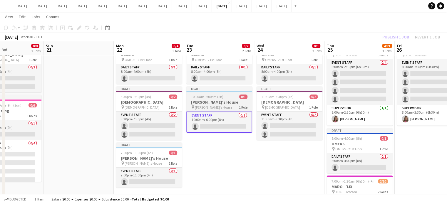
click at [222, 102] on h3 "[PERSON_NAME]'s House" at bounding box center [219, 102] width 66 height 5
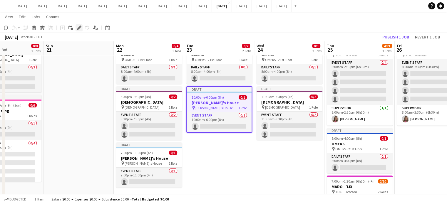
click at [80, 28] on icon "Edit" at bounding box center [79, 28] width 5 height 5
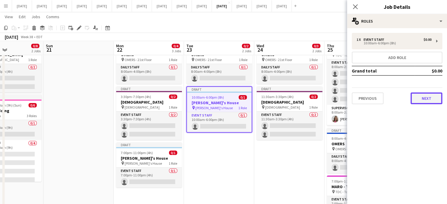
click at [418, 93] on button "Next" at bounding box center [427, 99] width 32 height 12
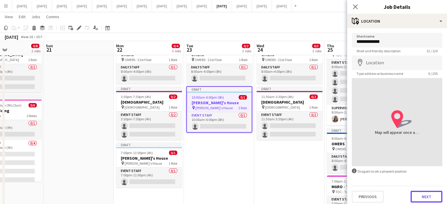
click at [429, 193] on button "Next" at bounding box center [427, 197] width 32 height 12
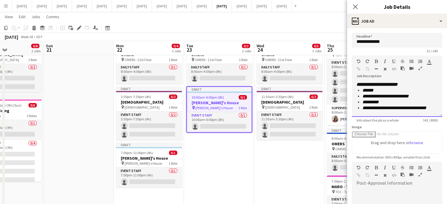
click at [375, 87] on icon "**********" at bounding box center [376, 84] width 41 height 4
click at [391, 82] on icon "**********" at bounding box center [374, 84] width 36 height 4
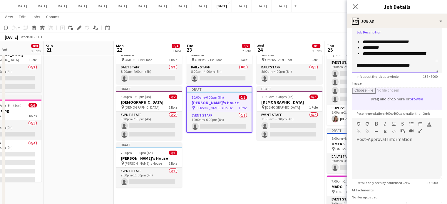
scroll to position [86, 0]
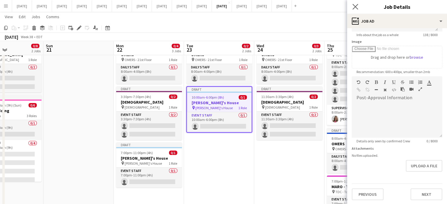
click at [358, 7] on app-icon "Close pop-in" at bounding box center [355, 7] width 9 height 9
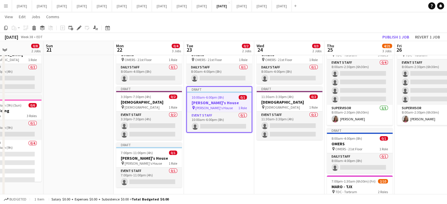
click at [227, 103] on h3 "[PERSON_NAME]'s House" at bounding box center [219, 102] width 65 height 5
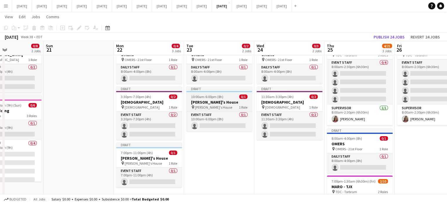
click at [226, 100] on h3 "[PERSON_NAME]'s House" at bounding box center [219, 102] width 66 height 5
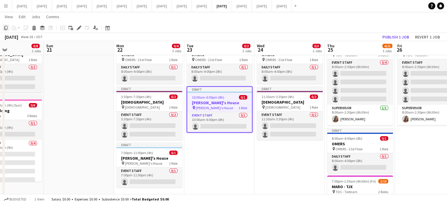
click at [3, 29] on div "Copy" at bounding box center [5, 27] width 7 height 7
click at [283, 156] on app-date-cell "Draft 8:00am-4:00pm (8h) 0/1 OMERS pin OMERS - 21st Floor 1 Role Daily Staff 0/…" at bounding box center [289, 173] width 70 height 274
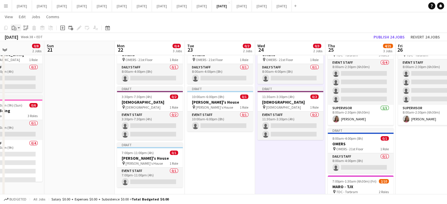
click at [19, 29] on app-action-btn "Paste" at bounding box center [16, 27] width 11 height 7
click at [23, 38] on link "Paste Ctrl+V" at bounding box center [43, 38] width 55 height 5
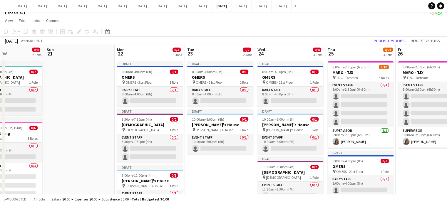
scroll to position [0, 0]
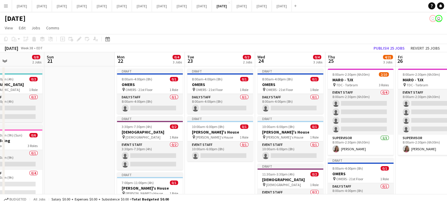
click at [235, 179] on app-date-cell "Draft 8:00am-4:00pm (8h) 0/1 OMERS pin OMERS - 21st Floor 1 Role Daily Staff 0/…" at bounding box center [220, 203] width 70 height 274
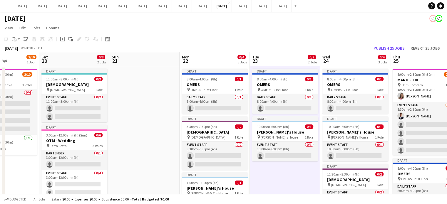
drag, startPoint x: 105, startPoint y: 109, endPoint x: 351, endPoint y: 80, distance: 247.9
click at [351, 81] on app-calendar-viewport "Wed 17 0/1 1 Job Thu 18 4/21 3 Jobs Fri 19 2/10 1 Job Sat 20 0/8 2 Jobs Sun 21 …" at bounding box center [223, 196] width 447 height 288
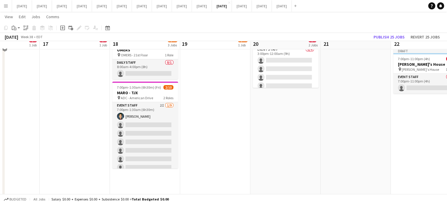
scroll to position [115, 0]
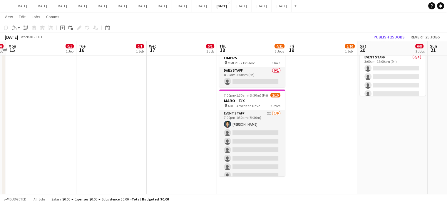
drag, startPoint x: 94, startPoint y: 124, endPoint x: 344, endPoint y: 100, distance: 251.3
click at [344, 100] on app-calendar-viewport "Sat 13 0/4 2 Jobs Sun 14 0/6 1 Job Mon 15 0/1 1 Job Tue 16 0/1 1 Job Wed 17 0/1…" at bounding box center [223, 65] width 447 height 316
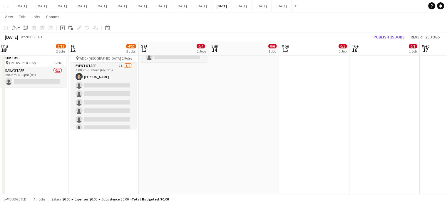
drag, startPoint x: 205, startPoint y: 124, endPoint x: 336, endPoint y: 107, distance: 132.2
click at [337, 107] on app-calendar-viewport "Tue 9 0/1 1 Job Wed 10 0/1 1 Job Thu 11 2/11 2 Jobs Fri 12 4/20 2 Jobs Sat 13 0…" at bounding box center [223, 65] width 447 height 316
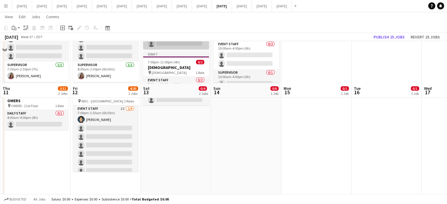
scroll to position [0, 0]
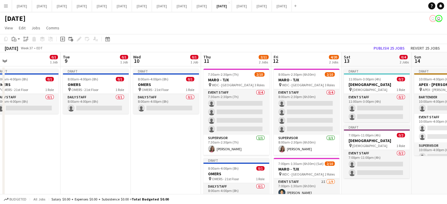
drag, startPoint x: 145, startPoint y: 130, endPoint x: 343, endPoint y: 117, distance: 198.5
click at [343, 117] on app-calendar-viewport "Sat 6 2/2 1 Job Sun 7 Mon 8 0/1 1 Job Tue 9 0/1 1 Job Wed 10 0/1 1 Job Thu 11 2…" at bounding box center [223, 196] width 447 height 288
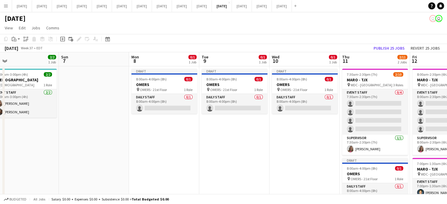
drag, startPoint x: 163, startPoint y: 152, endPoint x: 381, endPoint y: 113, distance: 221.8
click at [381, 113] on app-calendar-viewport "Thu 4 8/8 3 Jobs Fri 5 Sat 6 2/2 1 Job Sun 7 Mon 8 0/1 1 Job Tue 9 0/1 1 Job We…" at bounding box center [223, 196] width 447 height 288
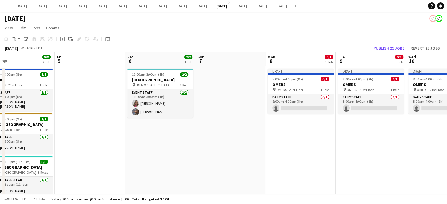
scroll to position [0, 183]
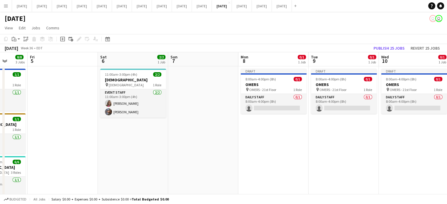
drag, startPoint x: 229, startPoint y: 141, endPoint x: 368, endPoint y: 118, distance: 140.6
click at [368, 118] on app-calendar-viewport "Tue 2 1/1 1 Job Wed 3 14/14 4 Jobs Thu 4 8/8 3 Jobs Fri 5 Sat 6 2/2 1 Job Sun 7…" at bounding box center [223, 196] width 447 height 288
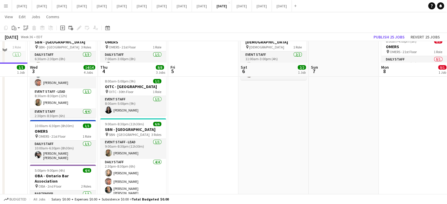
scroll to position [59, 0]
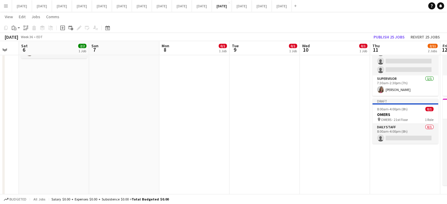
drag, startPoint x: 339, startPoint y: 120, endPoint x: 124, endPoint y: 154, distance: 217.8
click at [118, 153] on app-calendar-viewport "Tue 2 1/1 1 Job Wed 3 14/14 4 Jobs Thu 4 8/8 3 Jobs Fri 5 Sat 6 2/2 1 Job Sun 7…" at bounding box center [223, 122] width 447 height 316
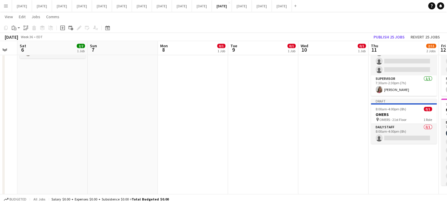
click at [330, 148] on app-calendar-viewport "Tue 2 1/1 1 Job Wed 3 14/14 4 Jobs Thu 4 8/8 3 Jobs Fri 5 Sat 6 2/2 1 Job Sun 7…" at bounding box center [223, 122] width 447 height 316
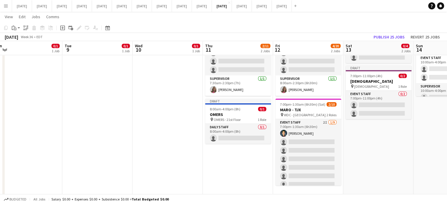
drag, startPoint x: 285, startPoint y: 165, endPoint x: 157, endPoint y: 168, distance: 127.6
click at [157, 168] on app-calendar-viewport "Thu 4 8/8 3 Jobs Fri 5 Sat 6 2/2 1 Job Sun 7 Mon 8 0/1 1 Job Tue 9 0/1 1 Job We…" at bounding box center [223, 122] width 447 height 316
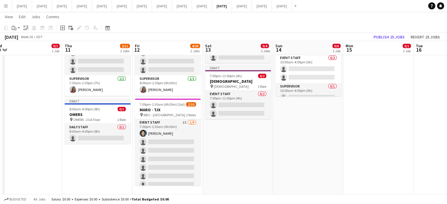
scroll to position [0, 179]
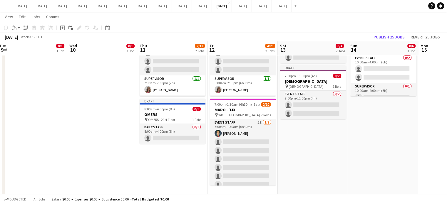
drag, startPoint x: 368, startPoint y: 157, endPoint x: 151, endPoint y: 170, distance: 216.9
click at [155, 170] on app-calendar-viewport "Sat 6 2/2 1 Job Sun 7 Mon 8 0/1 1 Job Tue 9 0/1 1 Job Wed 10 0/1 1 Job Thu 11 2…" at bounding box center [223, 122] width 447 height 316
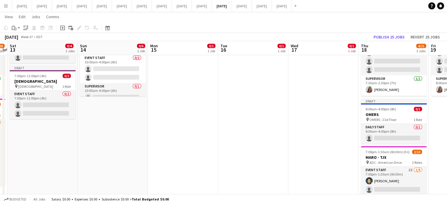
drag, startPoint x: 348, startPoint y: 128, endPoint x: 213, endPoint y: 134, distance: 135.0
click at [250, 135] on app-calendar-viewport "Wed 10 0/1 1 Job Thu 11 2/11 2 Jobs Fri 12 4/20 2 Jobs Sat 13 0/4 2 Jobs Sun 14…" at bounding box center [223, 122] width 447 height 316
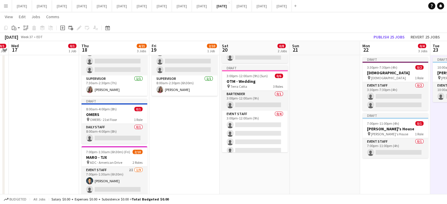
scroll to position [0, 177]
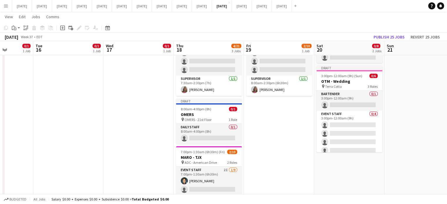
drag, startPoint x: 248, startPoint y: 121, endPoint x: 90, endPoint y: 135, distance: 158.7
click at [90, 135] on app-calendar-viewport "Sat 13 0/4 2 Jobs Sun 14 0/6 1 Job Mon 15 0/1 1 Job Tue 16 0/1 1 Job Wed 17 0/1…" at bounding box center [223, 122] width 447 height 316
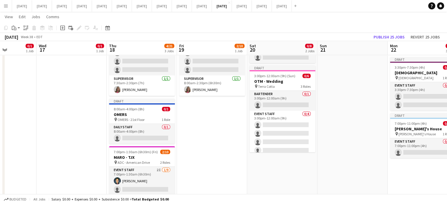
drag, startPoint x: 294, startPoint y: 156, endPoint x: 104, endPoint y: 158, distance: 190.1
click at [105, 158] on app-calendar-viewport "Sat 13 0/4 2 Jobs Sun 14 0/6 1 Job Mon 15 0/1 1 Job Tue 16 0/1 1 Job Wed 17 0/1…" at bounding box center [223, 122] width 447 height 316
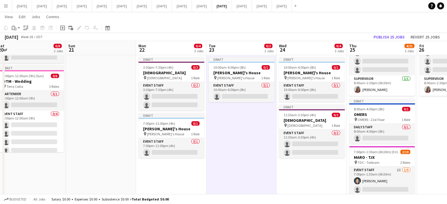
drag, startPoint x: 275, startPoint y: 158, endPoint x: 144, endPoint y: 162, distance: 131.1
click at [144, 163] on app-calendar-viewport "Thu 18 4/21 3 Jobs Fri 19 2/10 1 Job Sat 20 0/8 2 Jobs Sun 21 Mon 22 0/4 3 Jobs…" at bounding box center [223, 122] width 447 height 316
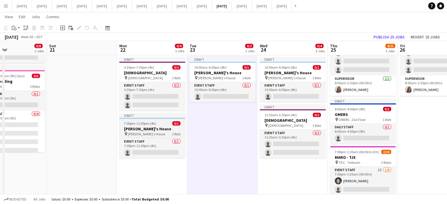
click at [169, 129] on h3 "[PERSON_NAME]'s House" at bounding box center [152, 128] width 66 height 5
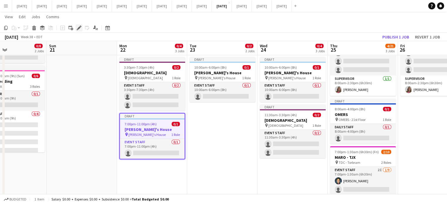
click at [81, 27] on icon "Edit" at bounding box center [79, 28] width 5 height 5
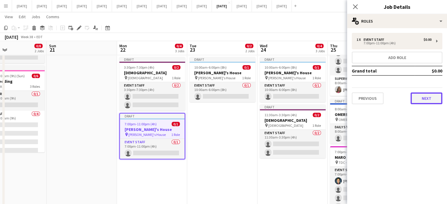
click at [422, 94] on button "Next" at bounding box center [427, 99] width 32 height 12
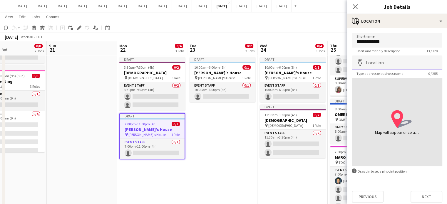
click at [390, 56] on input "Location" at bounding box center [397, 63] width 91 height 15
paste input "**********"
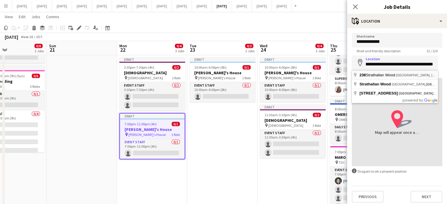
scroll to position [0, 0]
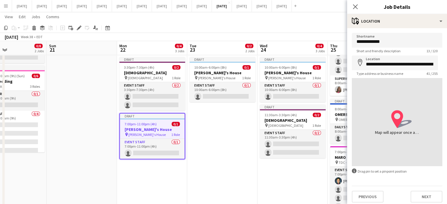
type input "**********"
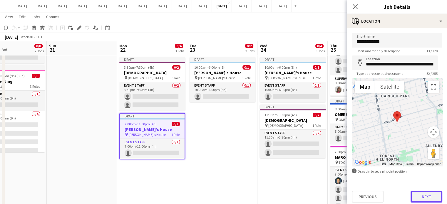
click at [426, 198] on button "Next" at bounding box center [427, 197] width 32 height 12
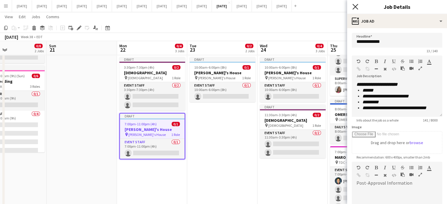
click at [357, 8] on icon "Close pop-in" at bounding box center [355, 7] width 6 height 6
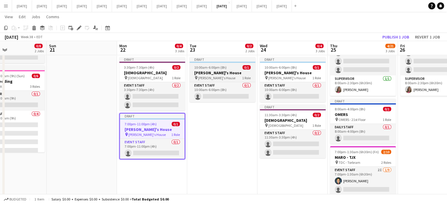
click at [232, 73] on h3 "[PERSON_NAME]'s House" at bounding box center [223, 72] width 66 height 5
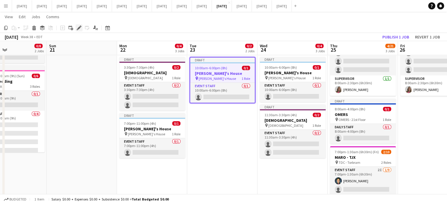
click at [80, 29] on icon "Edit" at bounding box center [79, 28] width 5 height 5
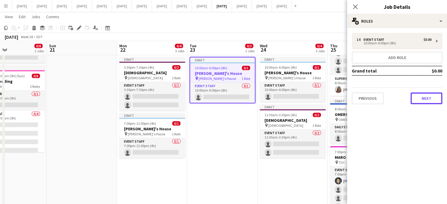
click at [428, 95] on button "Next" at bounding box center [427, 99] width 32 height 12
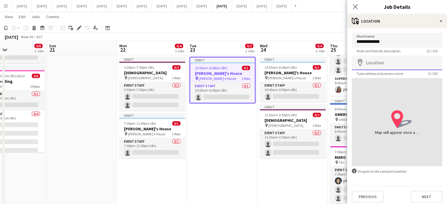
click at [395, 61] on input "Location" at bounding box center [397, 63] width 91 height 15
paste input "**********"
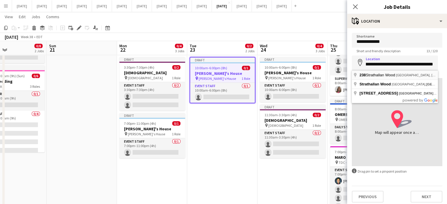
type input "**********"
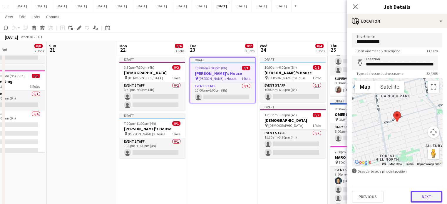
click at [431, 200] on button "Next" at bounding box center [427, 197] width 32 height 12
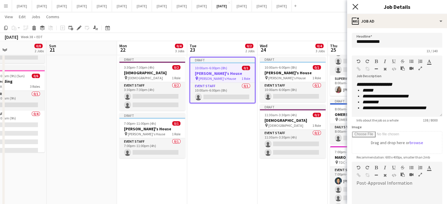
click at [357, 6] on icon "Close pop-in" at bounding box center [355, 7] width 6 height 6
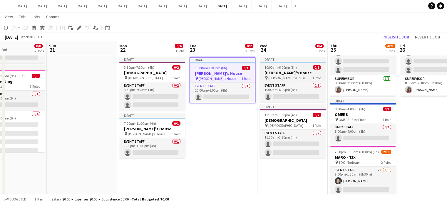
click at [298, 76] on div "pin Debra's House 1 Role" at bounding box center [293, 78] width 66 height 5
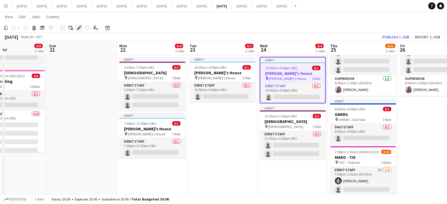
click at [79, 29] on icon at bounding box center [78, 27] width 3 height 3
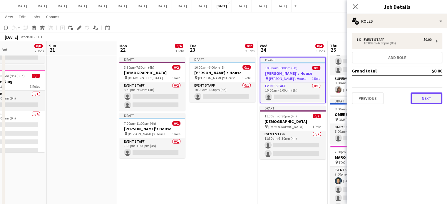
click at [429, 101] on button "Next" at bounding box center [427, 99] width 32 height 12
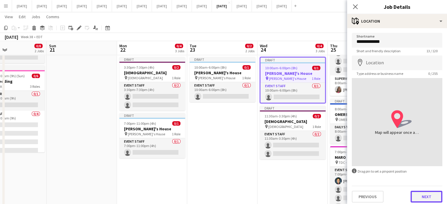
click at [415, 193] on button "Next" at bounding box center [427, 197] width 32 height 12
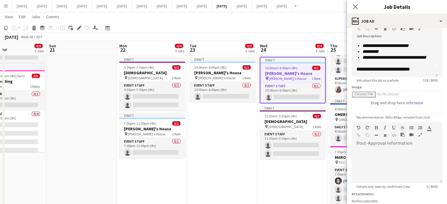
scroll to position [86, 0]
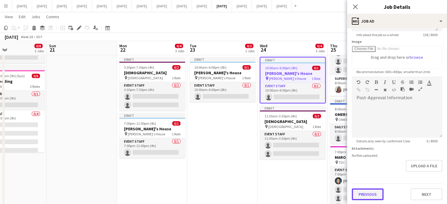
click at [376, 193] on button "Previous" at bounding box center [368, 195] width 32 height 12
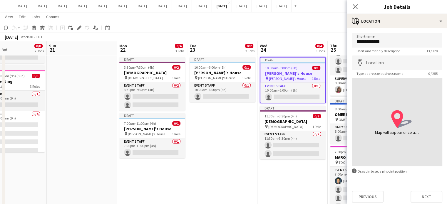
scroll to position [0, 0]
click at [378, 65] on input "Location" at bounding box center [397, 63] width 91 height 15
paste input "**********"
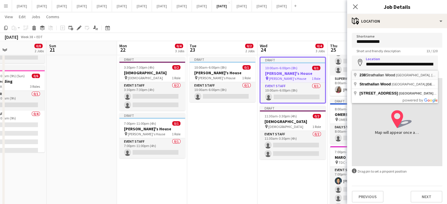
type input "**********"
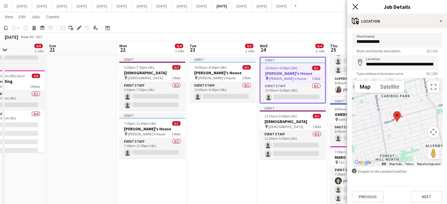
click at [355, 5] on icon "Close pop-in" at bounding box center [355, 7] width 6 height 6
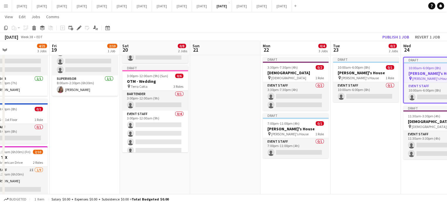
drag, startPoint x: 216, startPoint y: 170, endPoint x: 315, endPoint y: 172, distance: 98.8
click at [360, 156] on app-calendar-viewport "Tue 16 0/1 1 Job Wed 17 0/1 1 Job Thu 18 4/21 3 Jobs Fri 19 2/10 1 Job Sat 20 0…" at bounding box center [223, 122] width 447 height 316
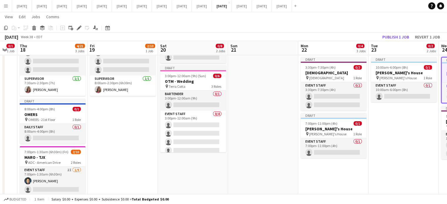
drag, startPoint x: 279, startPoint y: 174, endPoint x: 349, endPoint y: 153, distance: 72.3
click at [356, 153] on app-calendar-viewport "Tue 16 0/1 1 Job Wed 17 0/1 1 Job Thu 18 4/21 3 Jobs Fri 19 2/10 1 Job Sat 20 0…" at bounding box center [223, 122] width 447 height 316
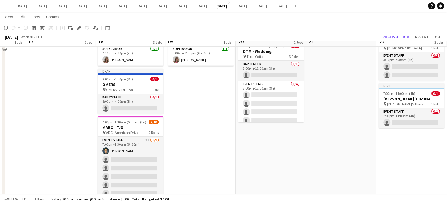
scroll to position [118, 0]
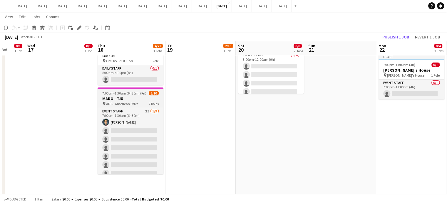
click at [156, 98] on h3 "MARO - TJX" at bounding box center [131, 98] width 66 height 5
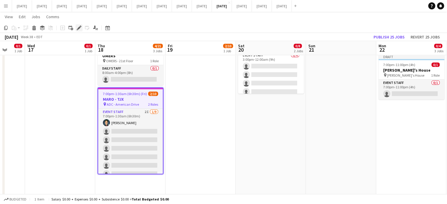
click at [76, 26] on div "Edit" at bounding box center [79, 27] width 7 height 7
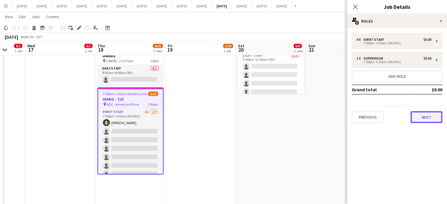
click at [424, 118] on button "Next" at bounding box center [427, 117] width 32 height 12
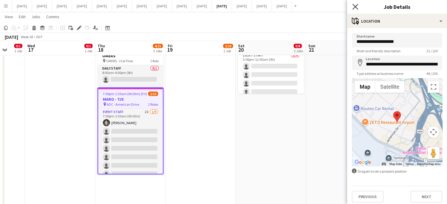
click at [355, 7] on icon at bounding box center [355, 7] width 6 height 6
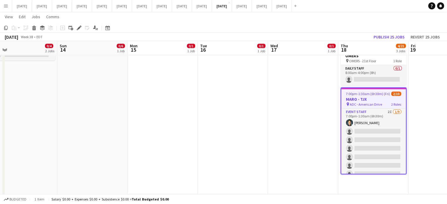
drag, startPoint x: 61, startPoint y: 113, endPoint x: 225, endPoint y: 128, distance: 164.1
click at [302, 111] on app-calendar-viewport "Thu 11 2/11 2 Jobs Fri 12 4/20 2 Jobs Sat 13 0/4 2 Jobs Sun 14 0/6 1 Job Mon 15…" at bounding box center [223, 63] width 447 height 316
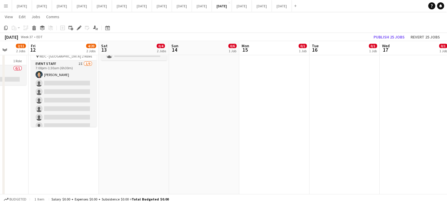
scroll to position [0, 184]
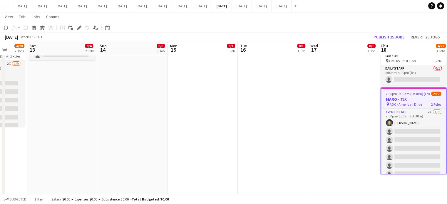
drag, startPoint x: 238, startPoint y: 121, endPoint x: 307, endPoint y: 121, distance: 68.8
click at [307, 121] on app-calendar-viewport "Wed 10 0/1 1 Job Thu 11 2/11 2 Jobs Fri 12 4/20 2 Jobs Sat 13 0/4 2 Jobs Sun 14…" at bounding box center [223, 63] width 447 height 316
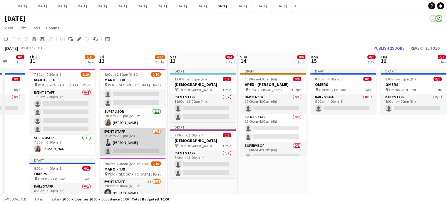
scroll to position [53, 0]
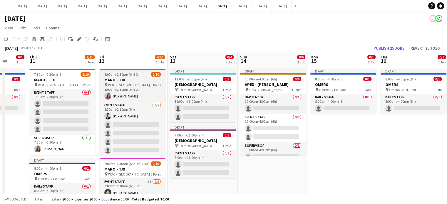
click at [128, 83] on span "WDC - [GEOGRAPHIC_DATA]" at bounding box center [129, 85] width 42 height 4
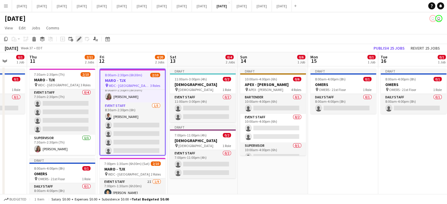
click at [77, 38] on icon "Edit" at bounding box center [79, 39] width 5 height 5
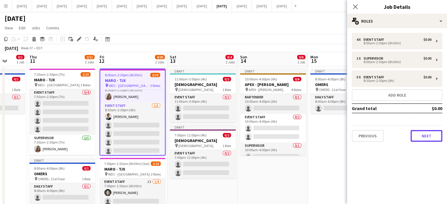
click at [422, 132] on button "Next" at bounding box center [427, 136] width 32 height 12
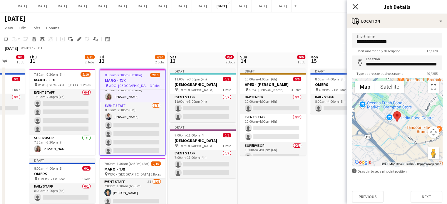
click at [355, 7] on icon at bounding box center [355, 7] width 6 height 6
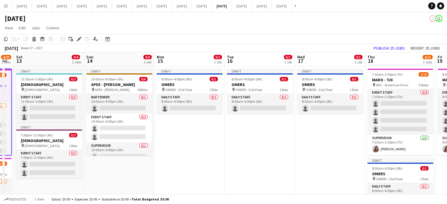
drag, startPoint x: 347, startPoint y: 151, endPoint x: 193, endPoint y: 156, distance: 153.8
click at [187, 158] on app-calendar-viewport "Tue 9 0/1 1 Job Wed 10 0/1 1 Job Thu 11 2/11 2 Jobs Fri 12 4/20 2 Jobs Sat 13 0…" at bounding box center [223, 196] width 447 height 288
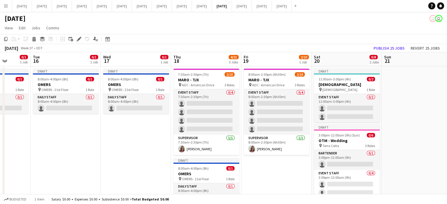
scroll to position [0, 191]
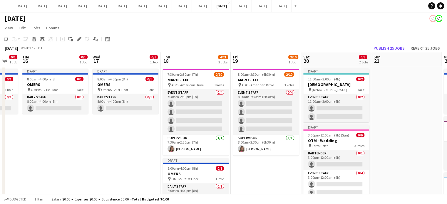
drag, startPoint x: 262, startPoint y: 150, endPoint x: 80, endPoint y: 147, distance: 182.5
click at [80, 147] on app-calendar-viewport "Sat 13 0/4 2 Jobs Sun 14 0/6 1 Job Mon 15 0/1 1 Job Tue 16 0/1 1 Job Wed 17 0/1…" at bounding box center [223, 196] width 447 height 288
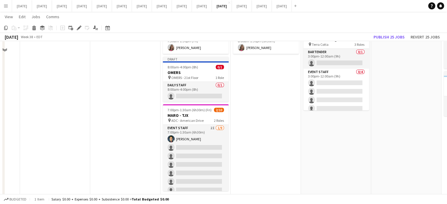
scroll to position [145, 0]
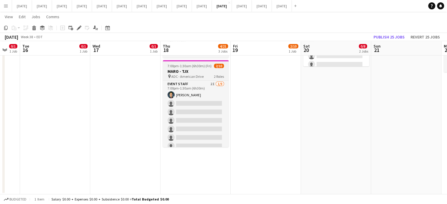
click at [215, 68] on span "2/10" at bounding box center [219, 66] width 10 height 4
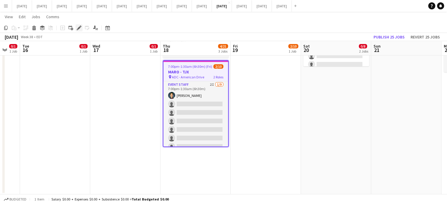
click at [78, 27] on icon "Edit" at bounding box center [79, 28] width 5 height 5
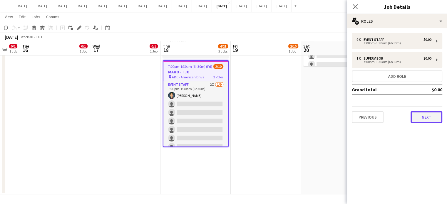
click at [424, 116] on button "Next" at bounding box center [427, 117] width 32 height 12
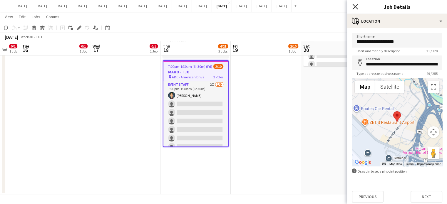
click at [353, 6] on icon "Close pop-in" at bounding box center [355, 7] width 6 height 6
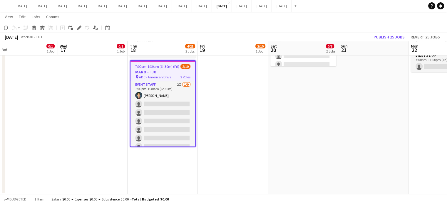
drag, startPoint x: 372, startPoint y: 147, endPoint x: 97, endPoint y: 158, distance: 275.3
click at [96, 158] on app-calendar-viewport "Sat 13 0/4 2 Jobs Sun 14 0/6 1 Job Mon 15 0/1 1 Job Tue 16 0/1 1 Job Wed 17 0/1…" at bounding box center [223, 36] width 447 height 316
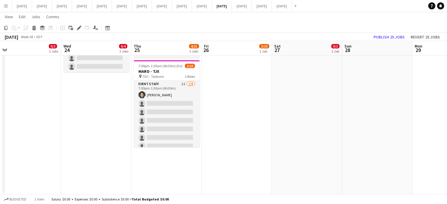
scroll to position [0, 214]
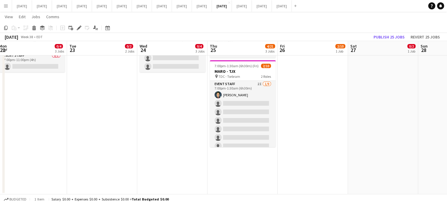
drag, startPoint x: 269, startPoint y: 152, endPoint x: 102, endPoint y: 158, distance: 167.6
click at [102, 158] on app-calendar-viewport "Fri 19 2/10 1 Job Sat 20 0/8 2 Jobs Sun 21 Mon 22 0/4 3 Jobs Tue 23 0/2 2 Jobs …" at bounding box center [223, 36] width 447 height 316
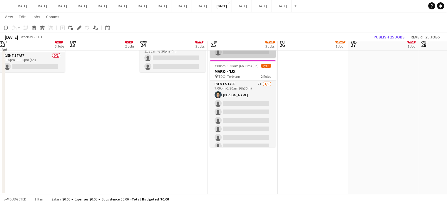
scroll to position [86, 0]
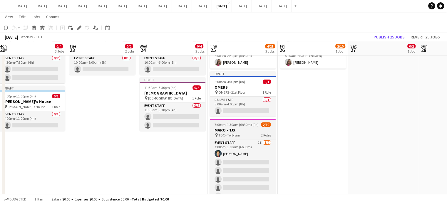
click at [269, 133] on span "2 Roles" at bounding box center [266, 135] width 10 height 4
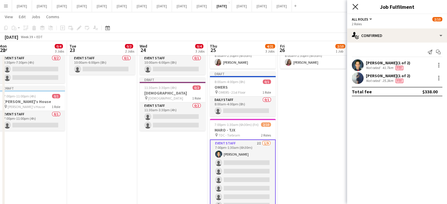
click at [357, 7] on icon "Close pop-in" at bounding box center [355, 7] width 6 height 6
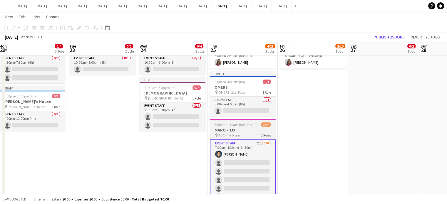
click at [244, 132] on h3 "MARO - TJX" at bounding box center [243, 130] width 66 height 5
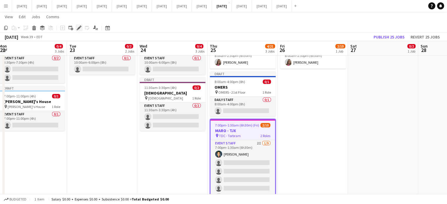
click at [77, 27] on icon "Edit" at bounding box center [79, 28] width 5 height 5
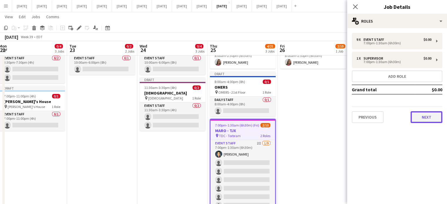
click at [426, 111] on button "Next" at bounding box center [427, 117] width 32 height 12
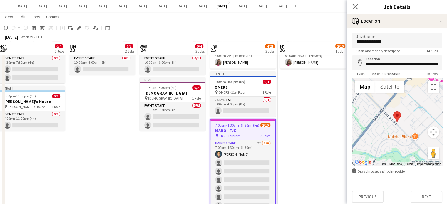
click at [358, 4] on app-icon "Close pop-in" at bounding box center [355, 7] width 9 height 9
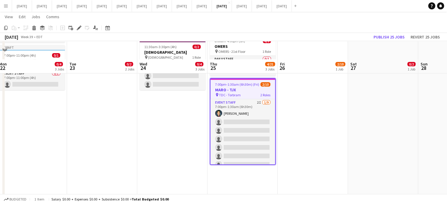
scroll to position [145, 0]
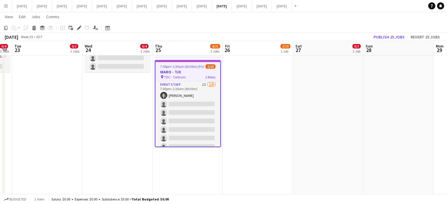
drag, startPoint x: 277, startPoint y: 161, endPoint x: 169, endPoint y: 166, distance: 107.4
click at [155, 174] on app-calendar-viewport "Fri 19 2/10 1 Job Sat 20 0/8 2 Jobs Sun 21 Mon 22 0/4 3 Jobs Tue 23 0/2 2 Jobs …" at bounding box center [223, 36] width 447 height 316
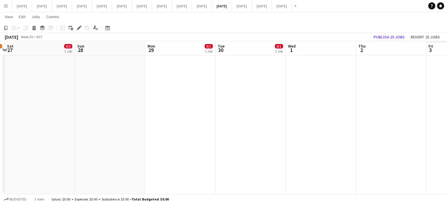
scroll to position [0, 261]
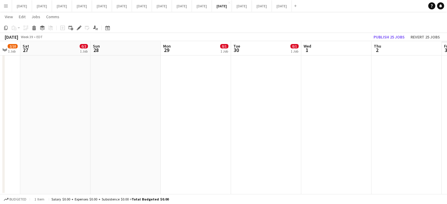
drag, startPoint x: 273, startPoint y: 146, endPoint x: 235, endPoint y: 150, distance: 38.4
click at [235, 150] on app-calendar-viewport "Tue 23 0/2 2 Jobs Wed 24 0/4 3 Jobs Thu 25 4/21 3 Jobs Fri 26 2/10 1 Job Sat 27…" at bounding box center [223, 36] width 447 height 316
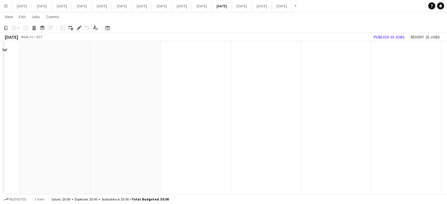
scroll to position [27, 0]
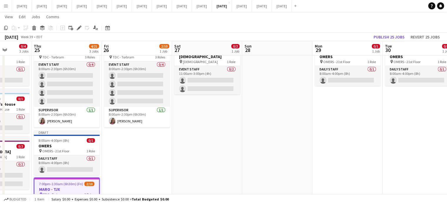
drag, startPoint x: 343, startPoint y: 152, endPoint x: 451, endPoint y: 101, distance: 119.4
click at [447, 101] on html "Menu Boards Boards Boards All jobs Status Workforce Workforce My Workforce Recr…" at bounding box center [223, 147] width 447 height 349
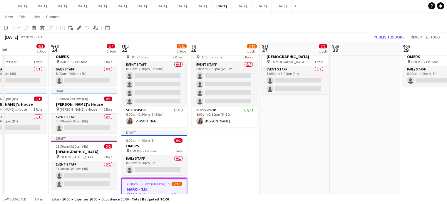
drag, startPoint x: 228, startPoint y: 149, endPoint x: 451, endPoint y: 113, distance: 226.3
click at [447, 113] on html "Menu Boards Boards Boards All jobs Status Workforce Workforce My Workforce Recr…" at bounding box center [223, 147] width 447 height 349
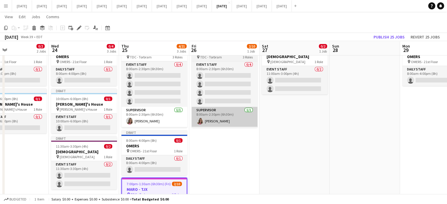
scroll to position [0, 190]
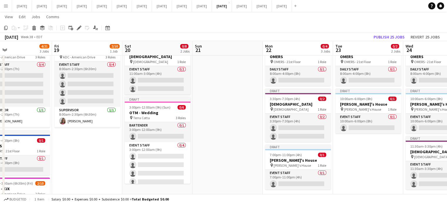
drag, startPoint x: 115, startPoint y: 164, endPoint x: 451, endPoint y: 115, distance: 339.0
click at [447, 115] on html "Menu Boards Boards Boards All jobs Status Workforce Workforce My Workforce Recr…" at bounding box center [223, 147] width 447 height 349
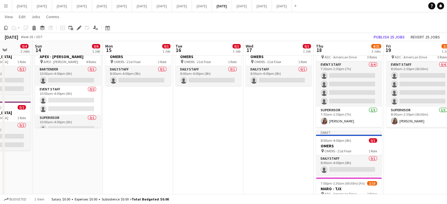
drag, startPoint x: 255, startPoint y: 143, endPoint x: 423, endPoint y: 128, distance: 168.2
click at [423, 128] on app-calendar-viewport "Thu 11 2/11 2 Jobs Fri 12 4/20 2 Jobs Sat 13 0/4 2 Jobs Sun 14 0/6 1 Job Mon 15…" at bounding box center [223, 154] width 447 height 316
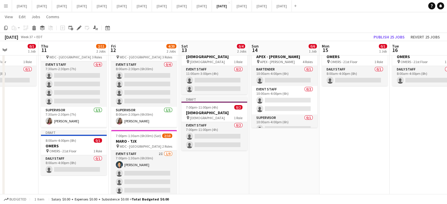
drag, startPoint x: 241, startPoint y: 142, endPoint x: 435, endPoint y: 128, distance: 194.5
click at [435, 128] on app-calendar-viewport "Mon 8 0/1 1 Job Tue 9 0/1 1 Job Wed 10 0/1 1 Job Thu 11 2/11 2 Jobs Fri 12 4/20…" at bounding box center [223, 154] width 447 height 316
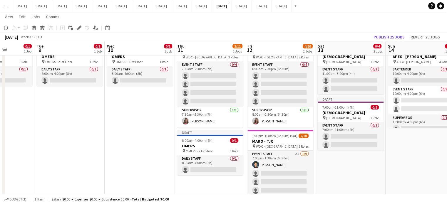
scroll to position [0, 155]
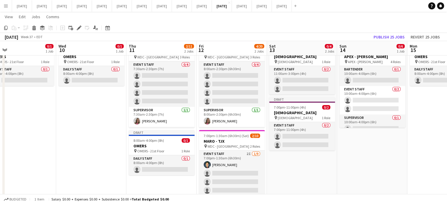
drag, startPoint x: 231, startPoint y: 170, endPoint x: 319, endPoint y: 158, distance: 88.3
click at [319, 158] on app-calendar-viewport "Sun 7 Mon 8 0/1 1 Job Tue 9 0/1 1 Job Wed 10 0/1 1 Job Thu 11 2/11 2 Jobs Fri 1…" at bounding box center [223, 154] width 447 height 316
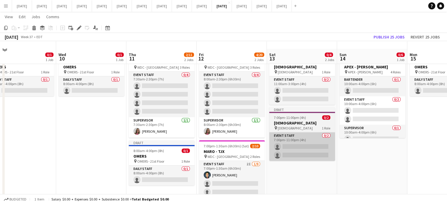
scroll to position [0, 0]
